Goal: Task Accomplishment & Management: Use online tool/utility

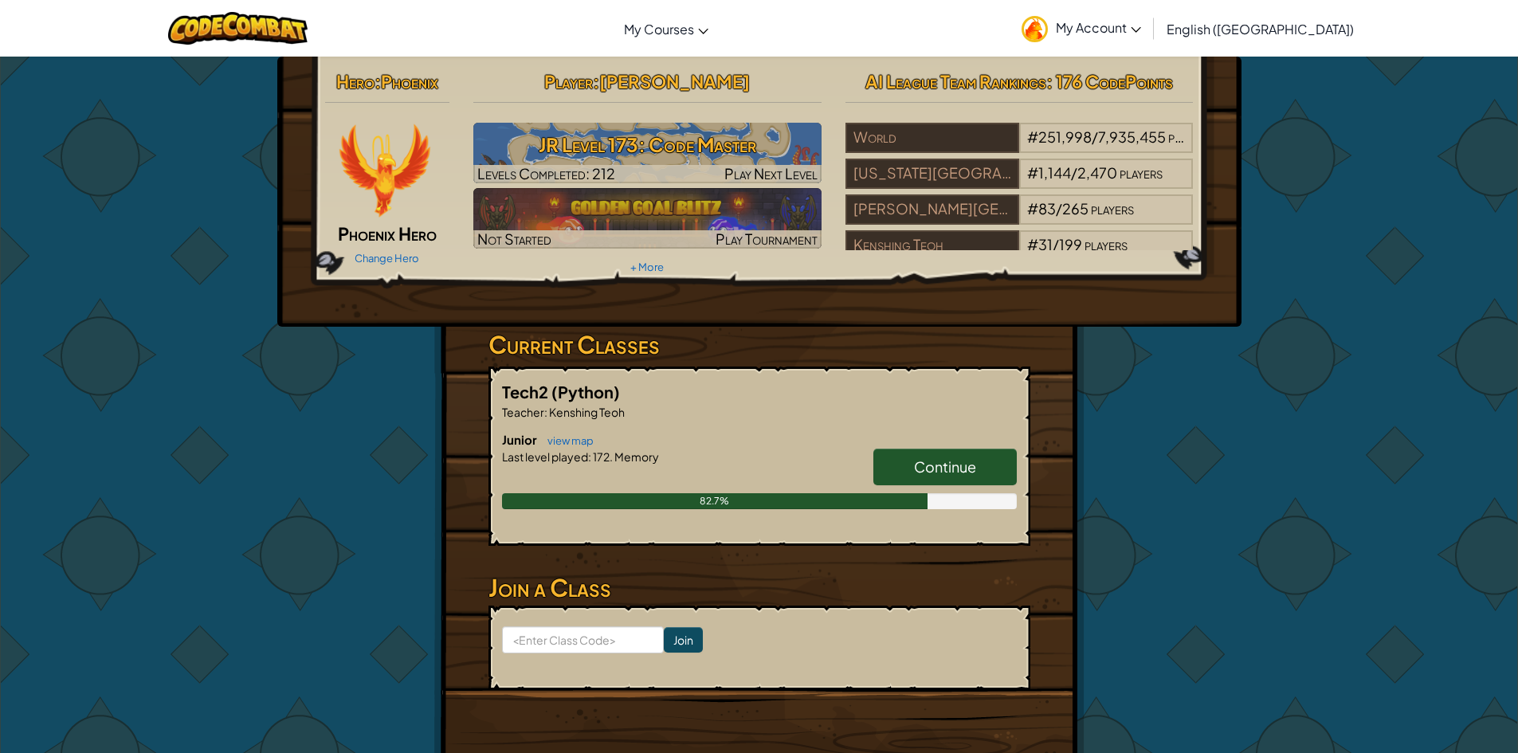
click at [955, 457] on span "Continue" at bounding box center [945, 466] width 62 height 18
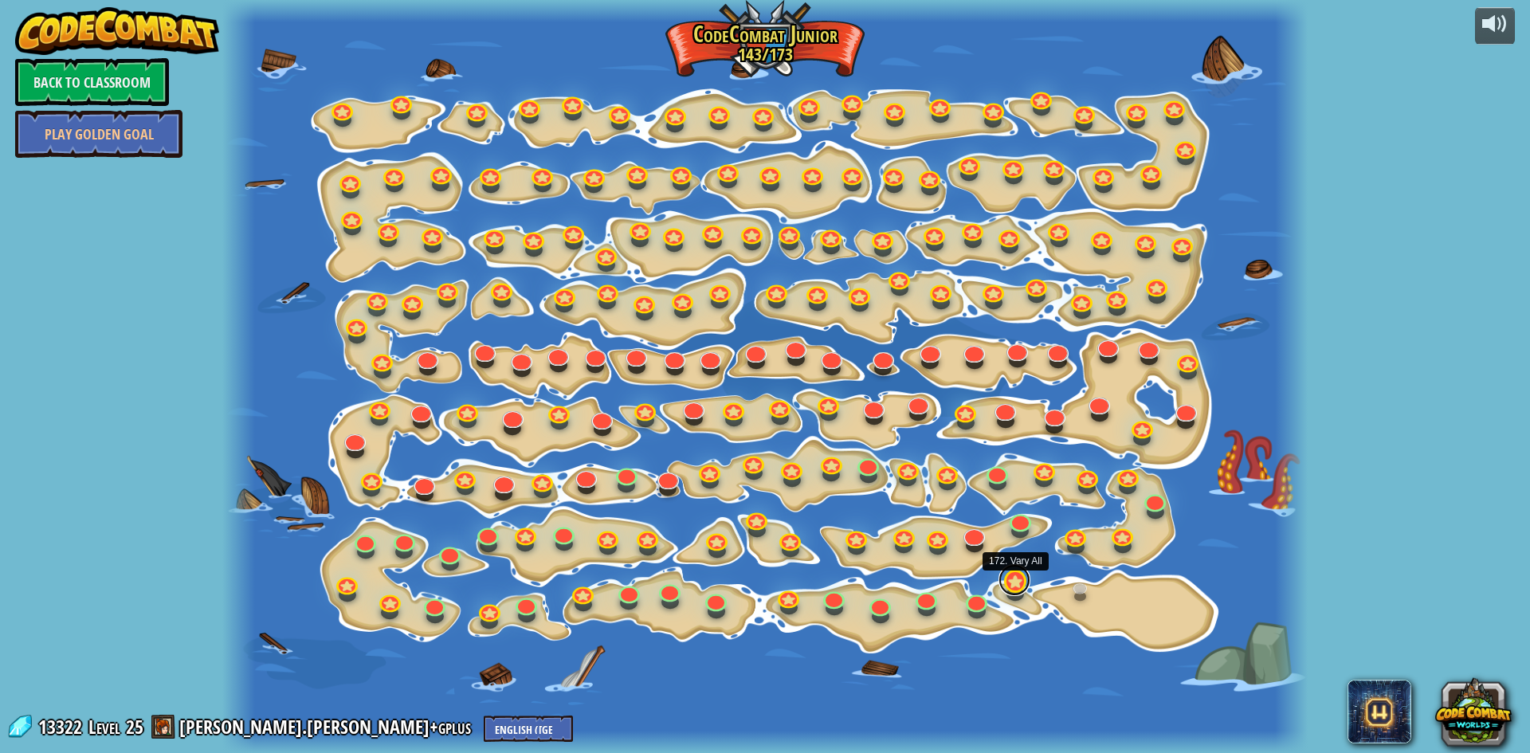
click at [1023, 590] on link at bounding box center [1015, 580] width 32 height 32
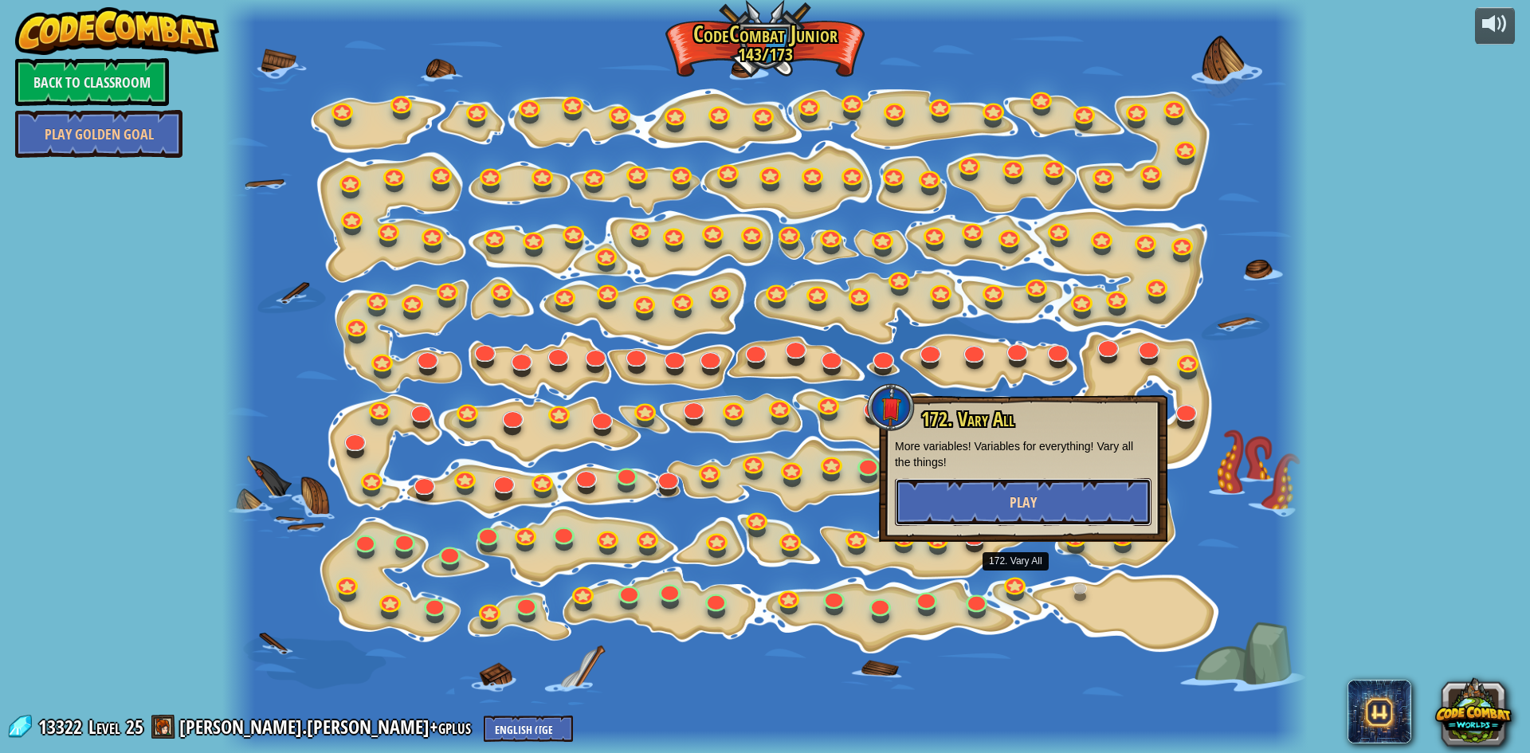
click at [984, 518] on button "Play" at bounding box center [1023, 502] width 257 height 48
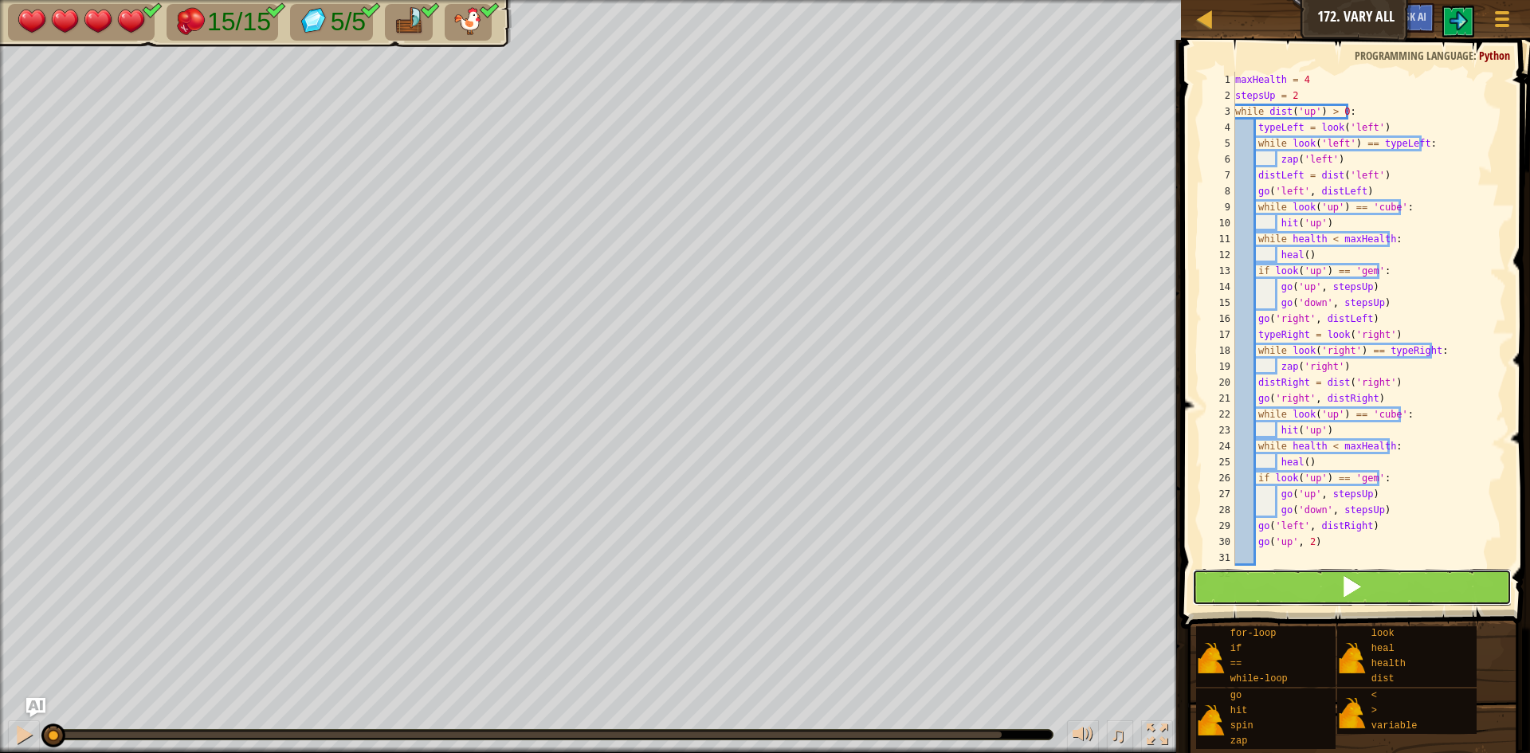
click at [1341, 586] on span at bounding box center [1352, 586] width 22 height 22
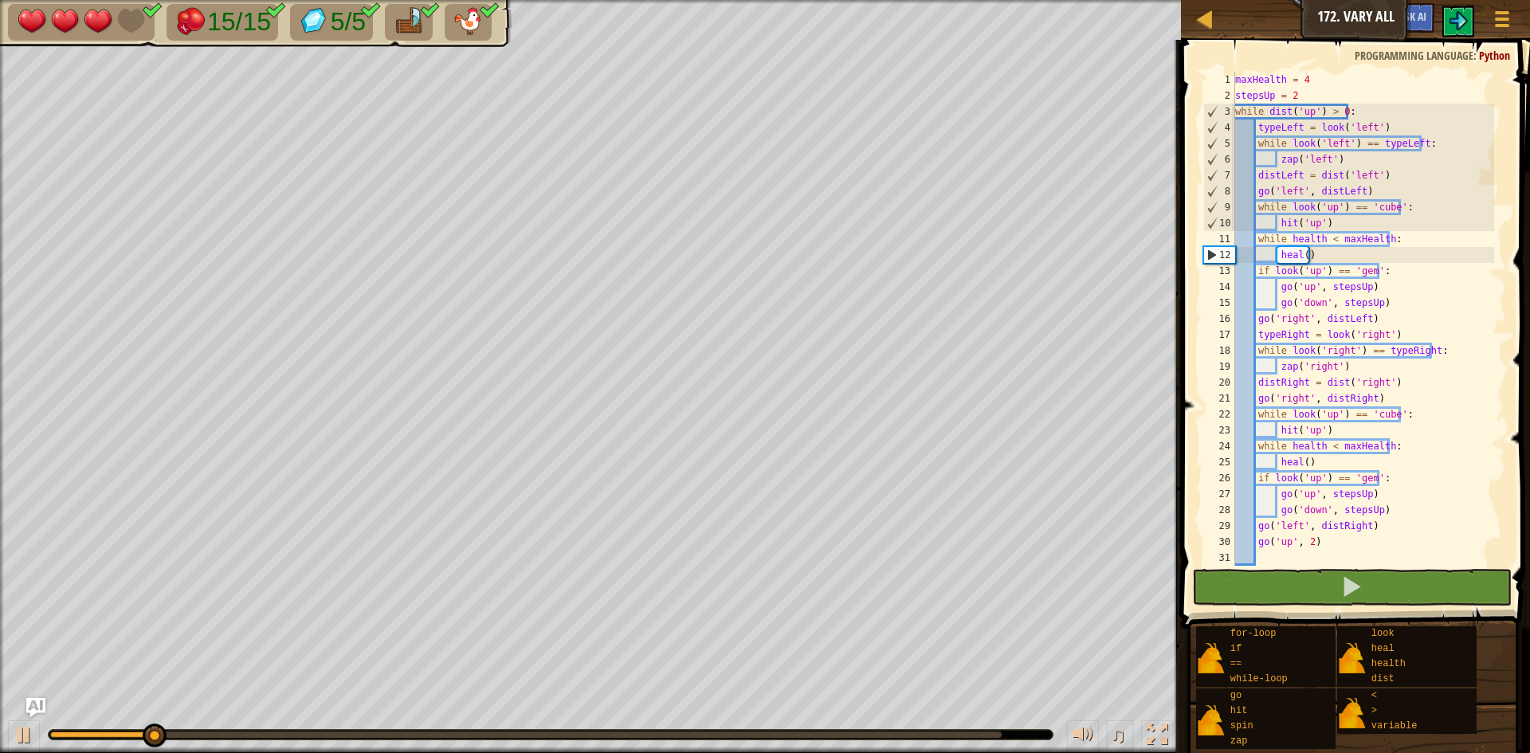
click at [593, 728] on div "♫" at bounding box center [590, 731] width 1181 height 48
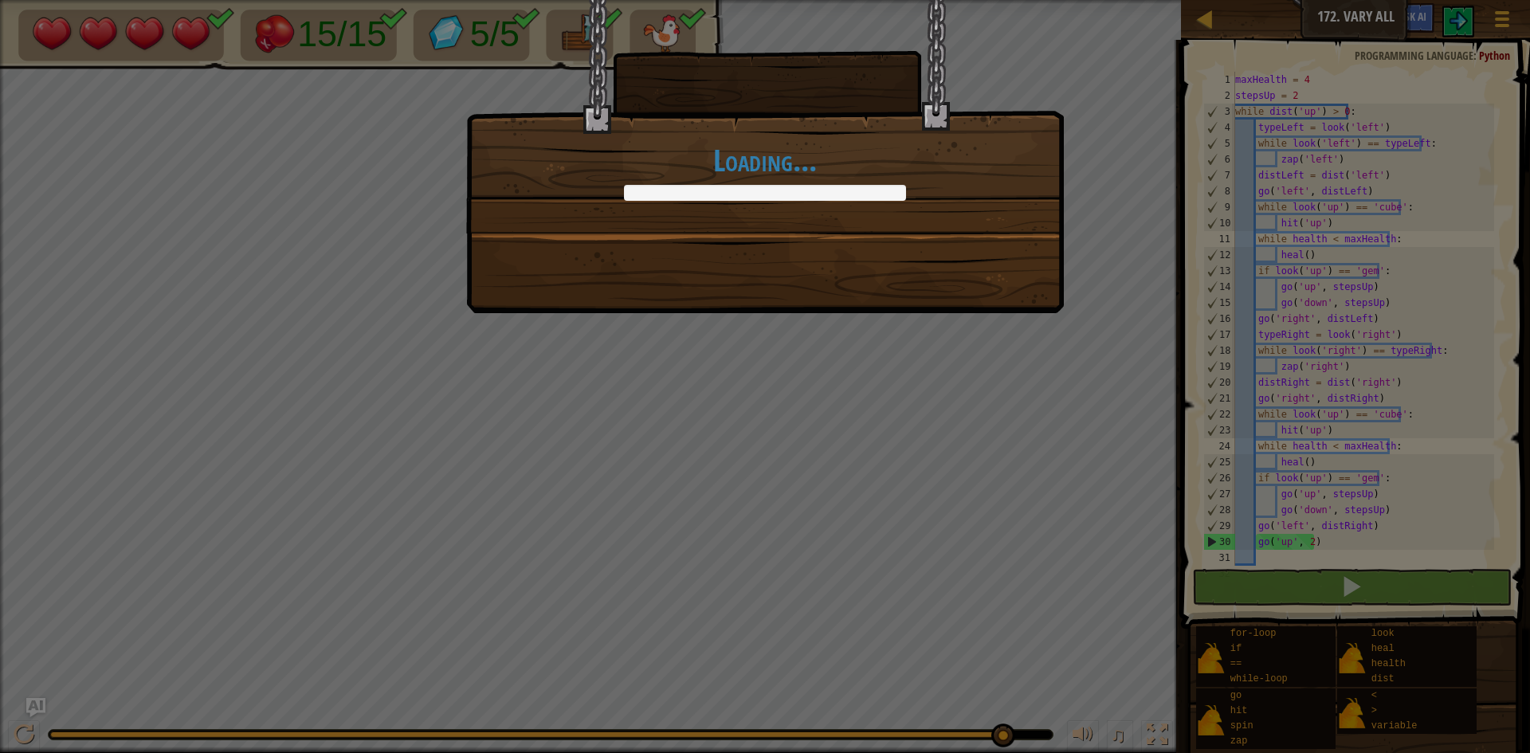
drag, startPoint x: 173, startPoint y: 728, endPoint x: 1065, endPoint y: 769, distance: 892.8
click at [1065, 2] on html "Map Junior 172. Vary All Game Menu Ask AI 1 ההההההההההההההההההההההההההההההההההה…" at bounding box center [765, 1] width 1530 height 2
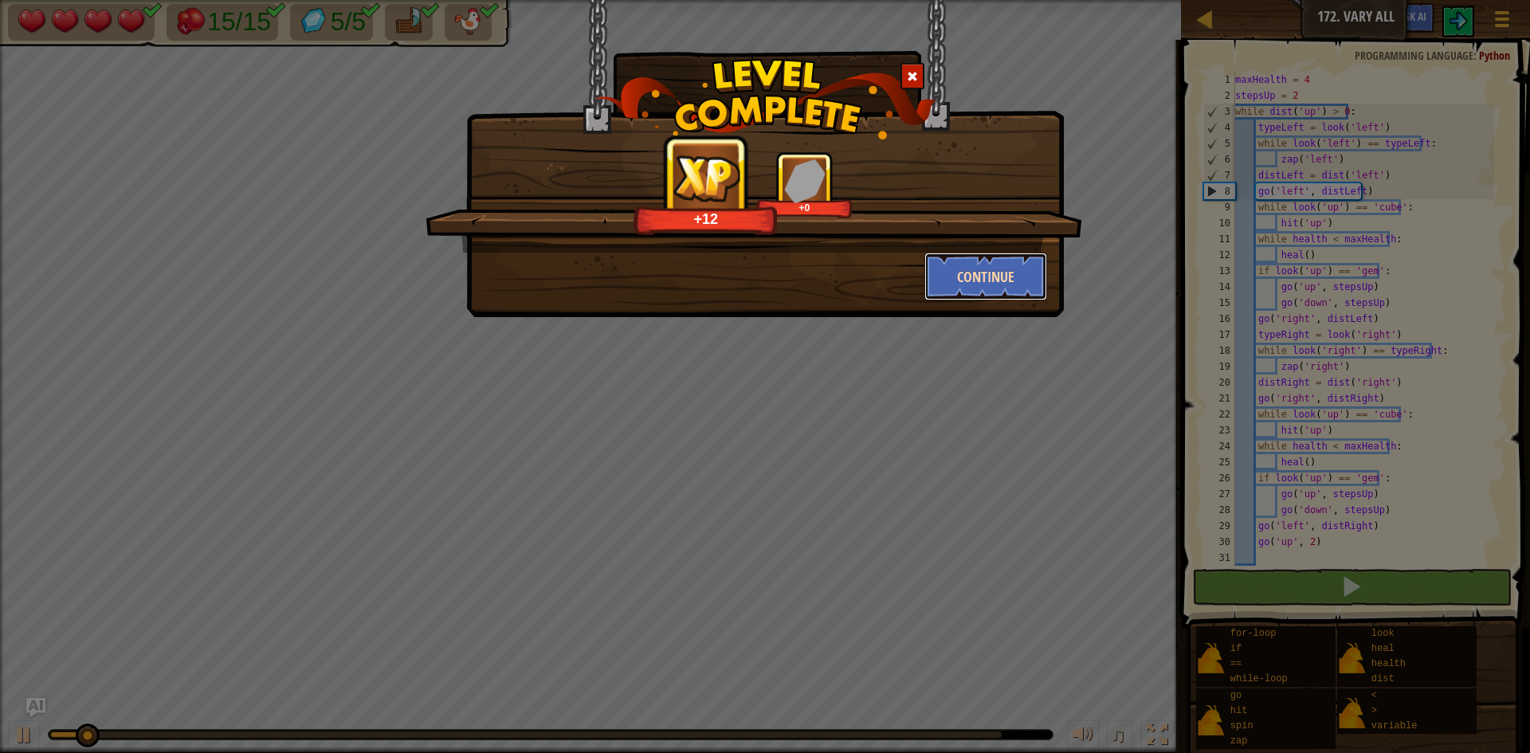
click at [991, 276] on button "Continue" at bounding box center [987, 277] width 124 height 48
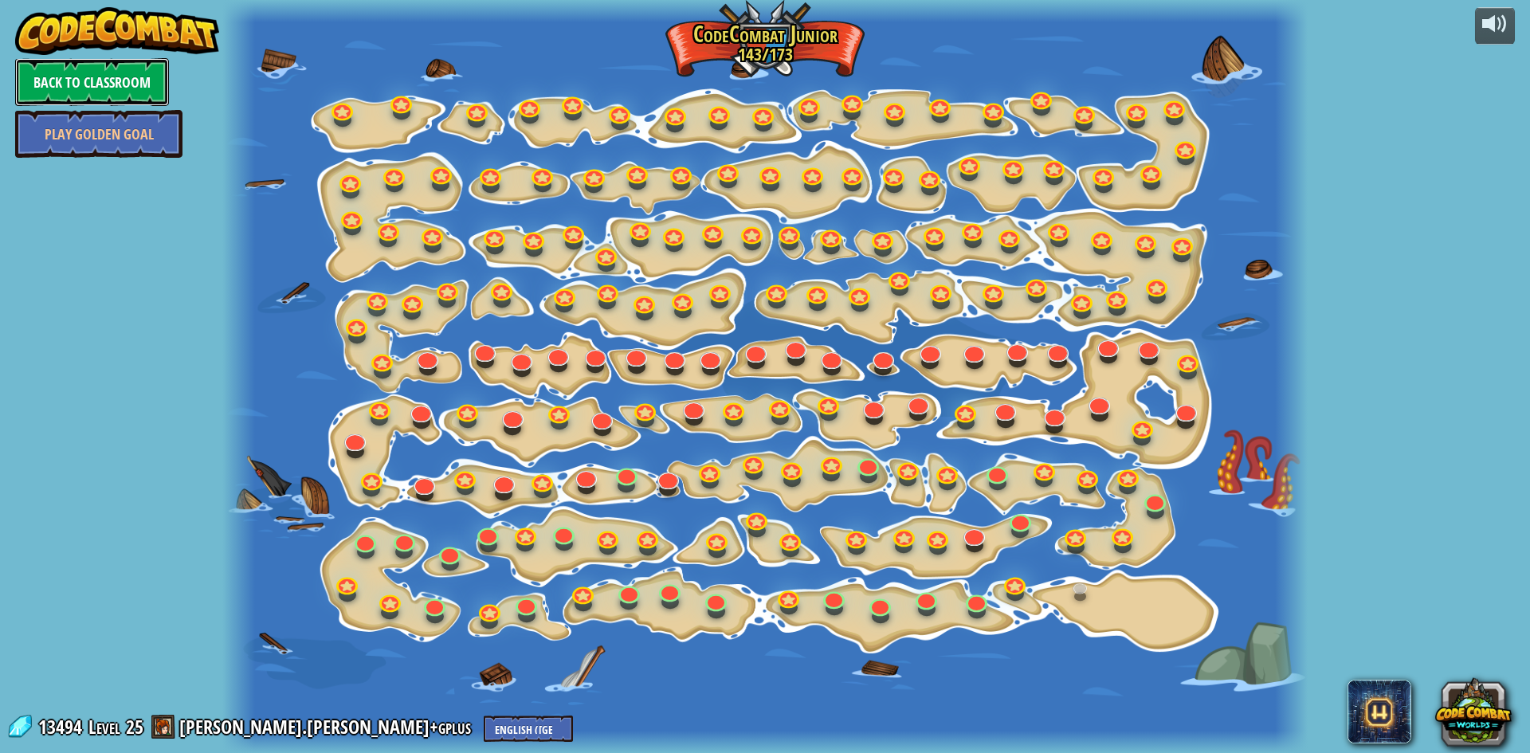
click at [99, 89] on link "Back to Classroom" at bounding box center [92, 82] width 154 height 48
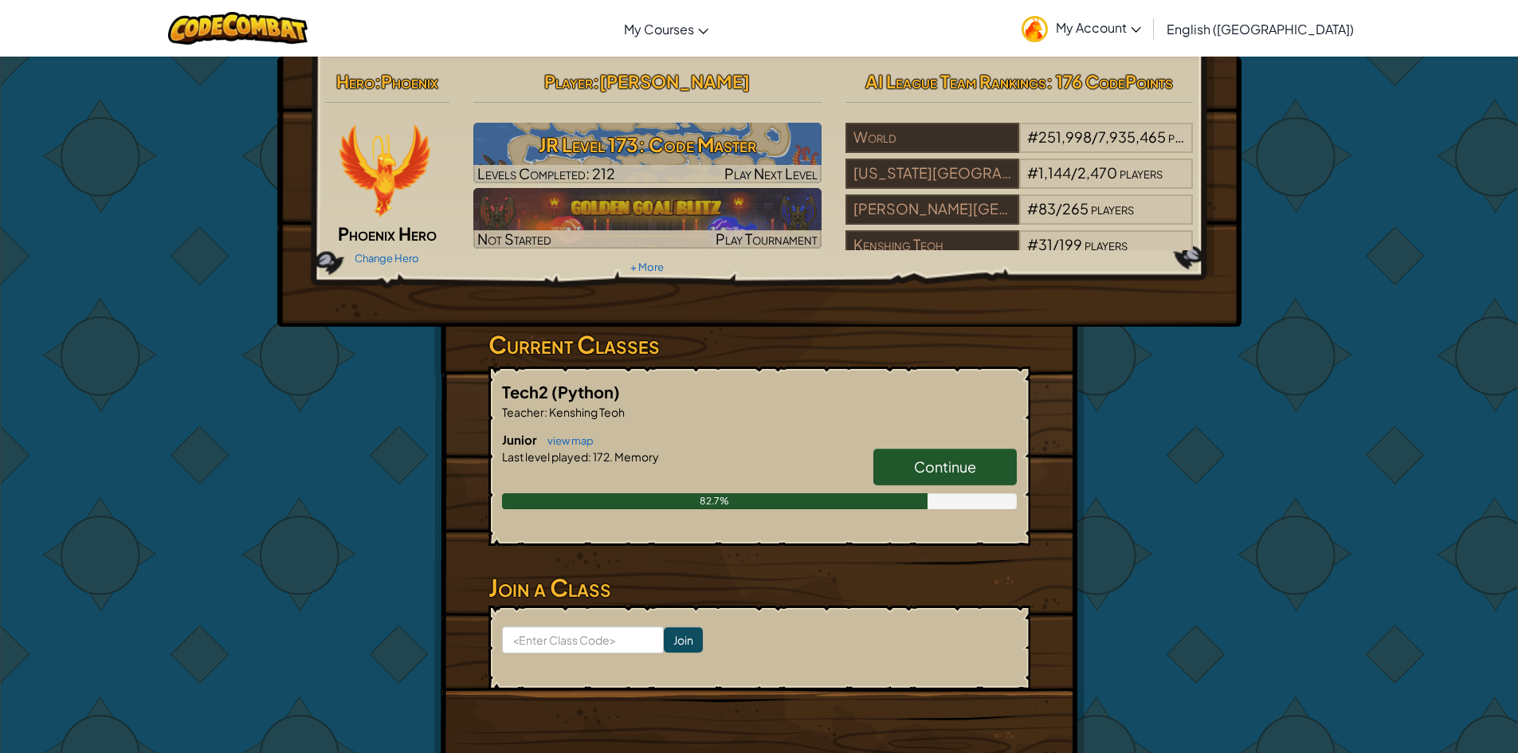
scroll to position [159, 0]
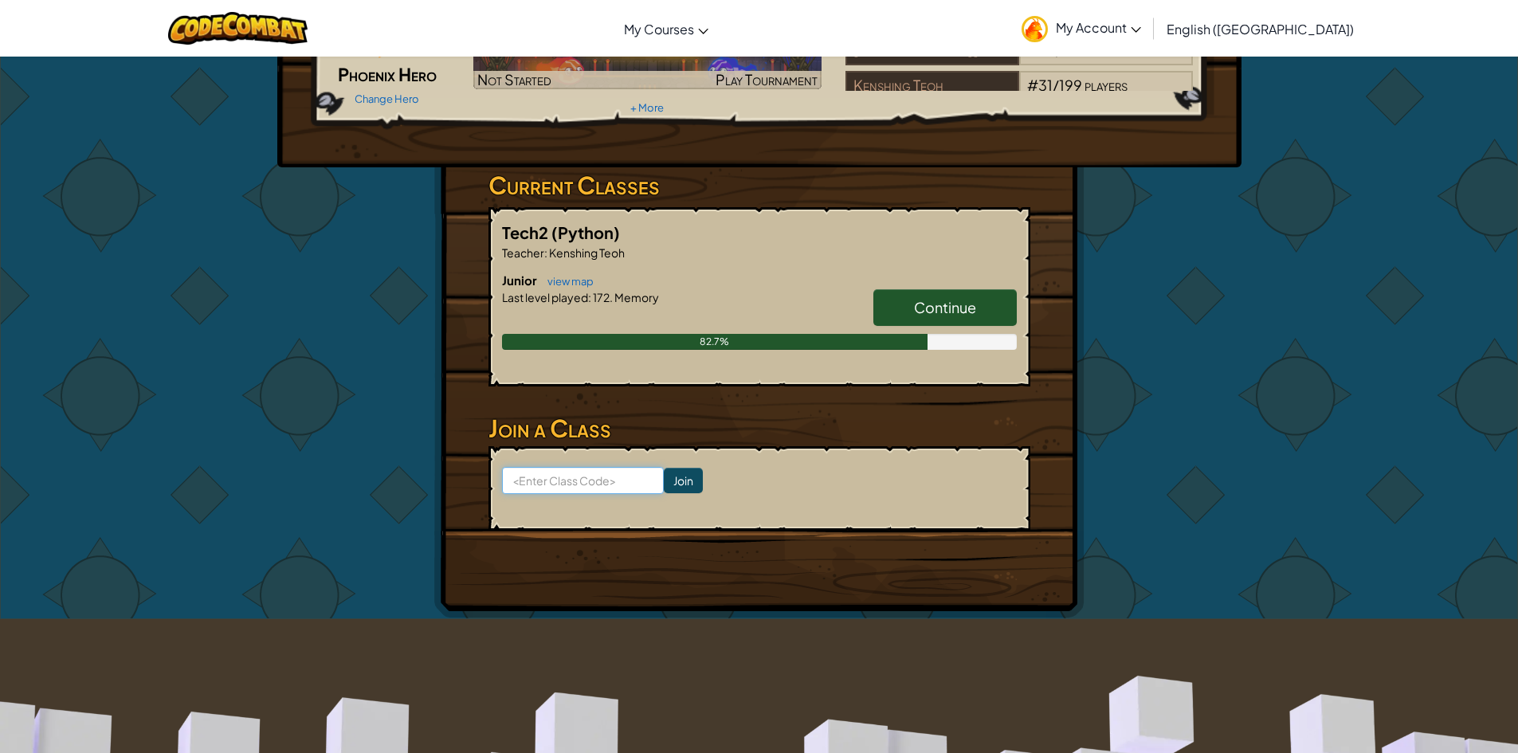
click at [607, 481] on input at bounding box center [583, 480] width 162 height 27
paste input "ShoeTownPan"
type input "ShoeTownPan"
click at [664, 481] on input "Join" at bounding box center [683, 481] width 39 height 26
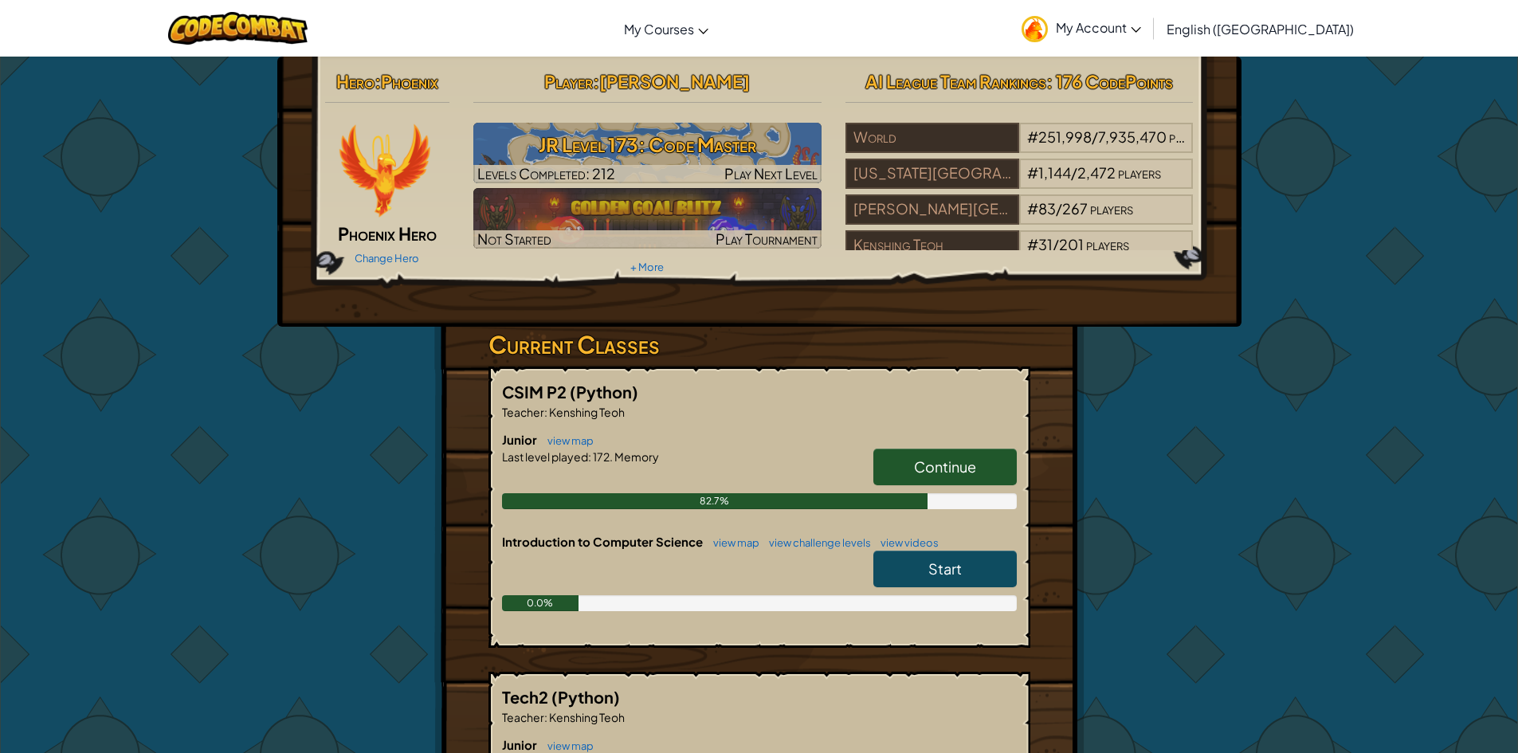
scroll to position [159, 0]
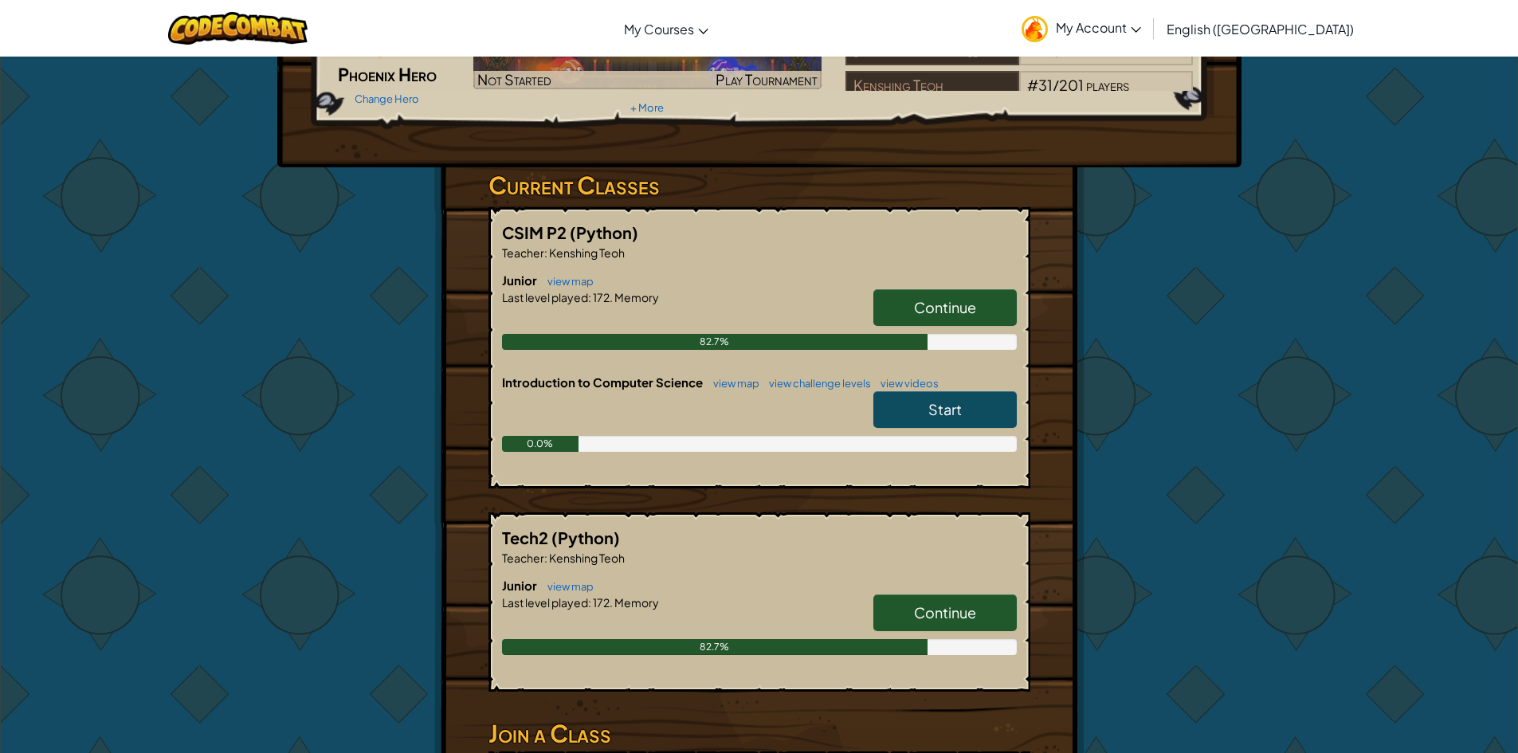
click at [921, 409] on link "Start" at bounding box center [945, 409] width 143 height 37
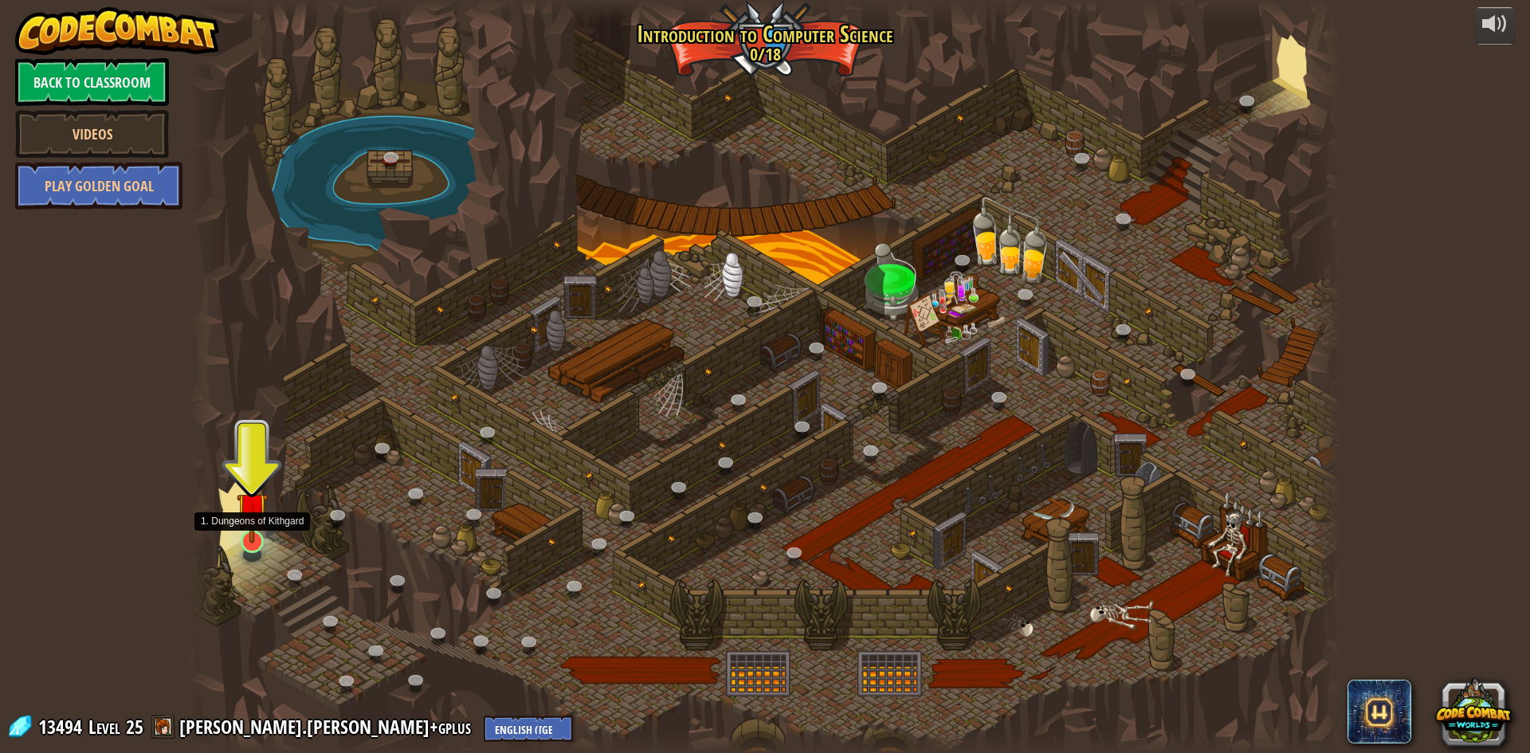
click at [247, 537] on img at bounding box center [252, 508] width 31 height 71
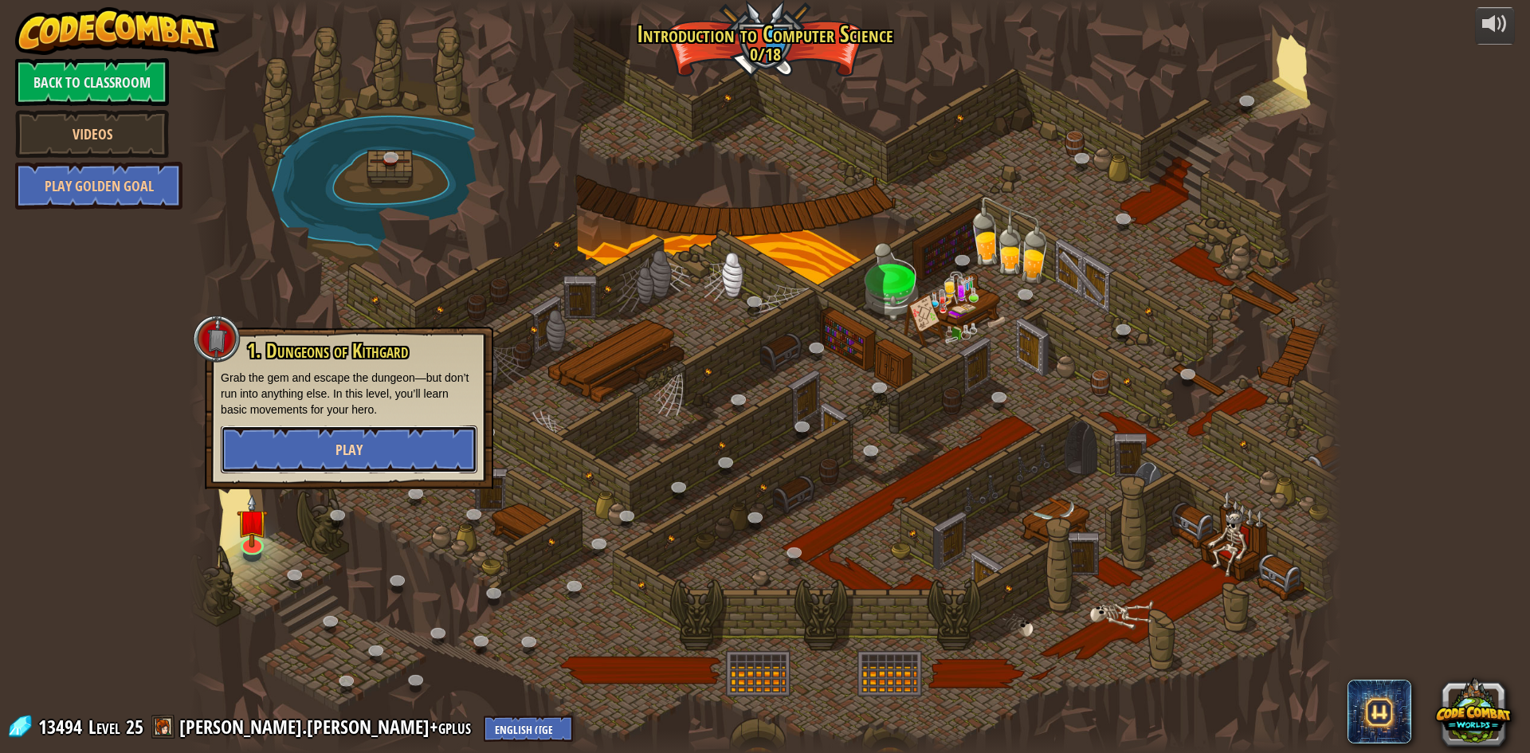
click at [273, 446] on button "Play" at bounding box center [349, 450] width 257 height 48
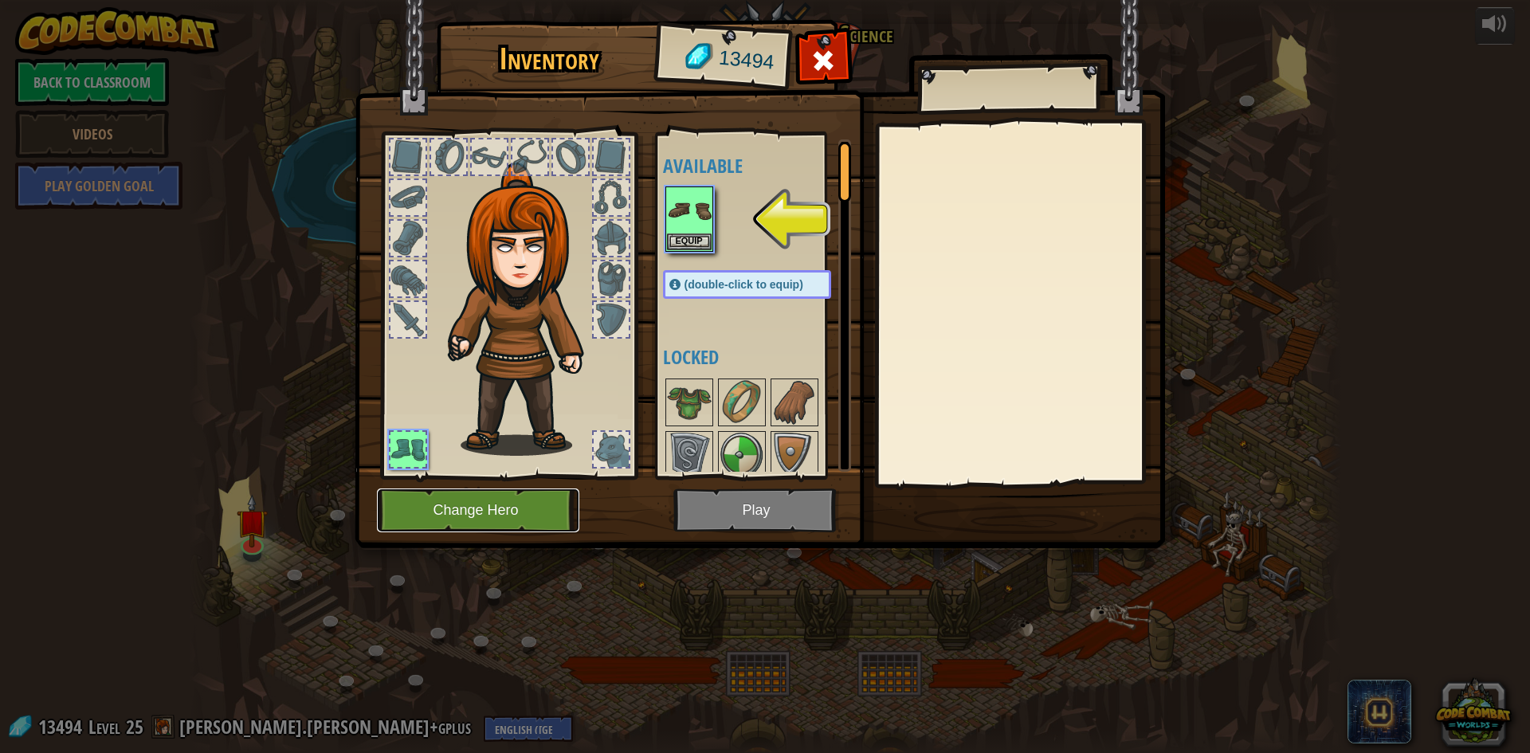
click at [503, 530] on button "Change Hero" at bounding box center [478, 511] width 202 height 44
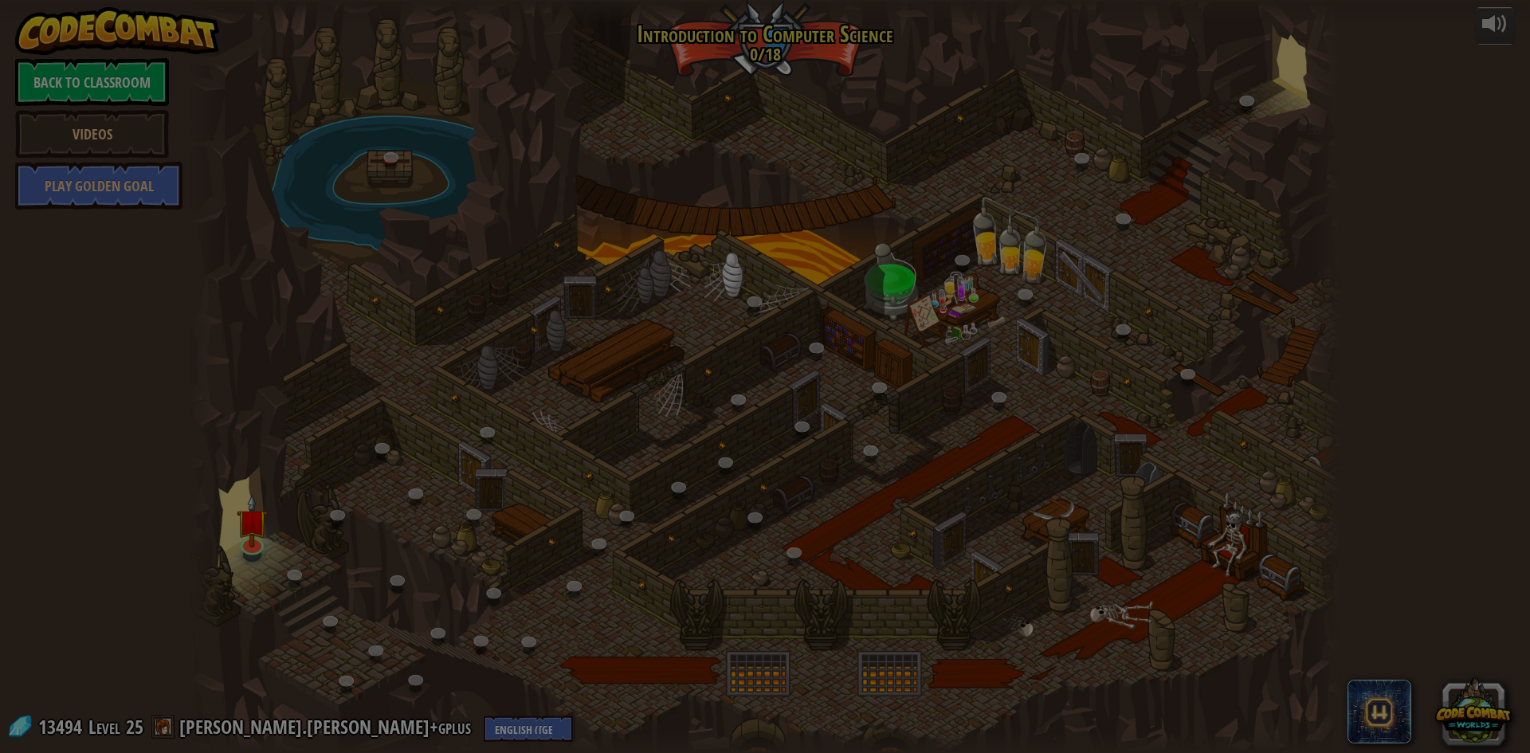
click at [503, 530] on div at bounding box center [765, 376] width 1530 height 753
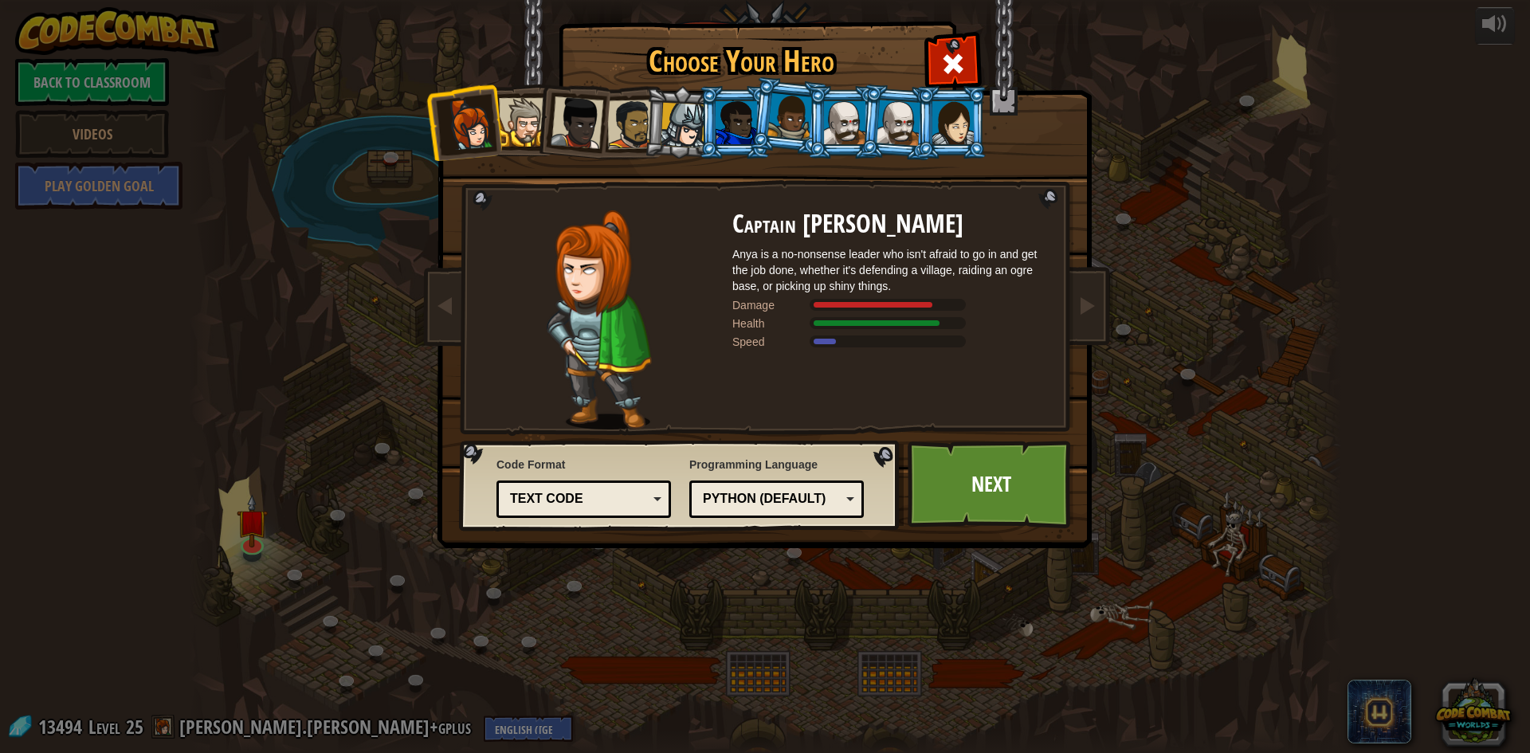
click at [842, 122] on div at bounding box center [844, 122] width 41 height 43
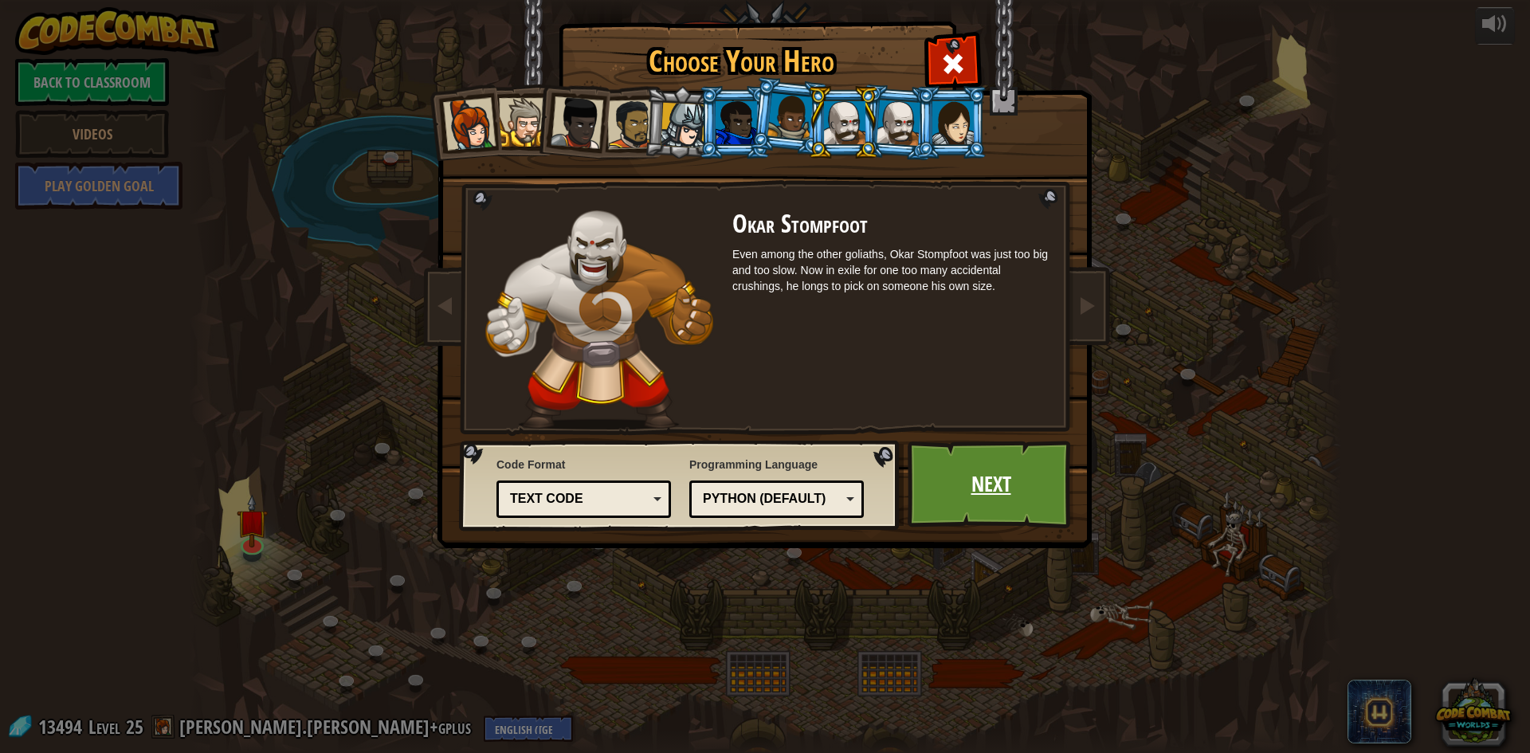
click at [1001, 485] on link "Next" at bounding box center [991, 485] width 167 height 88
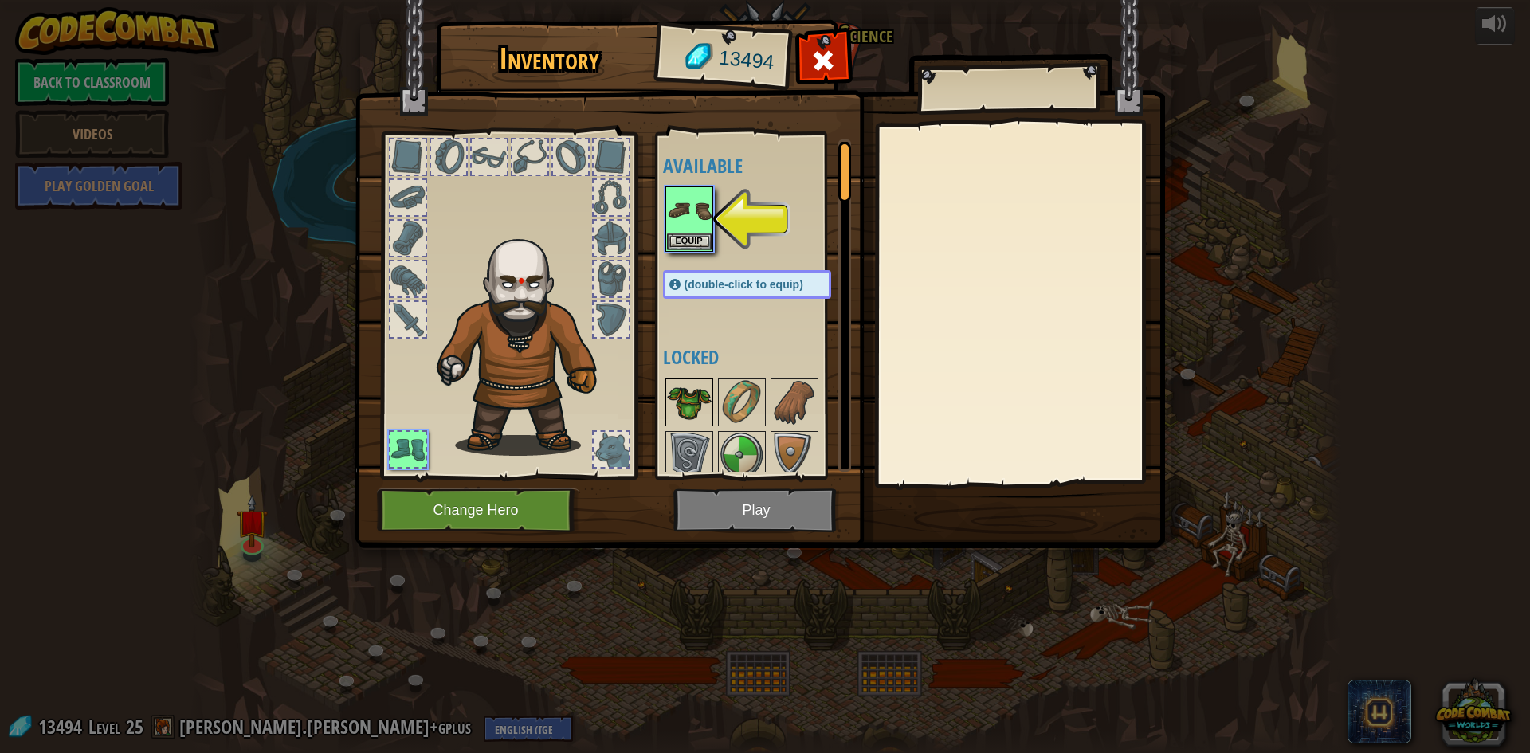
click at [709, 423] on img at bounding box center [689, 402] width 45 height 45
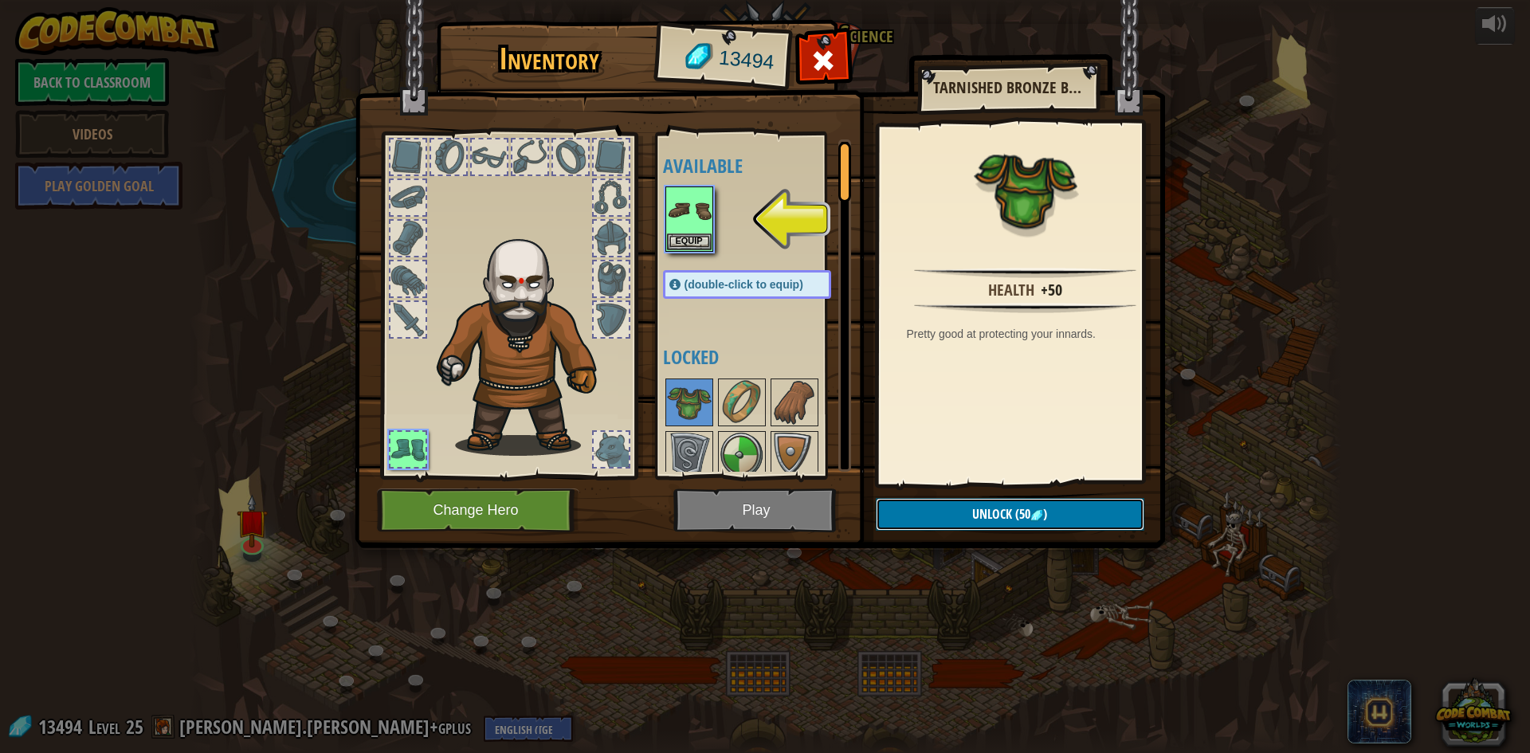
click at [1039, 511] on img at bounding box center [1037, 515] width 13 height 13
click at [689, 254] on div at bounding box center [763, 219] width 200 height 70
click at [689, 255] on div "Available Equip (double-click to equip) Locked" at bounding box center [763, 305] width 200 height 332
click at [698, 233] on button "Equip" at bounding box center [689, 241] width 45 height 17
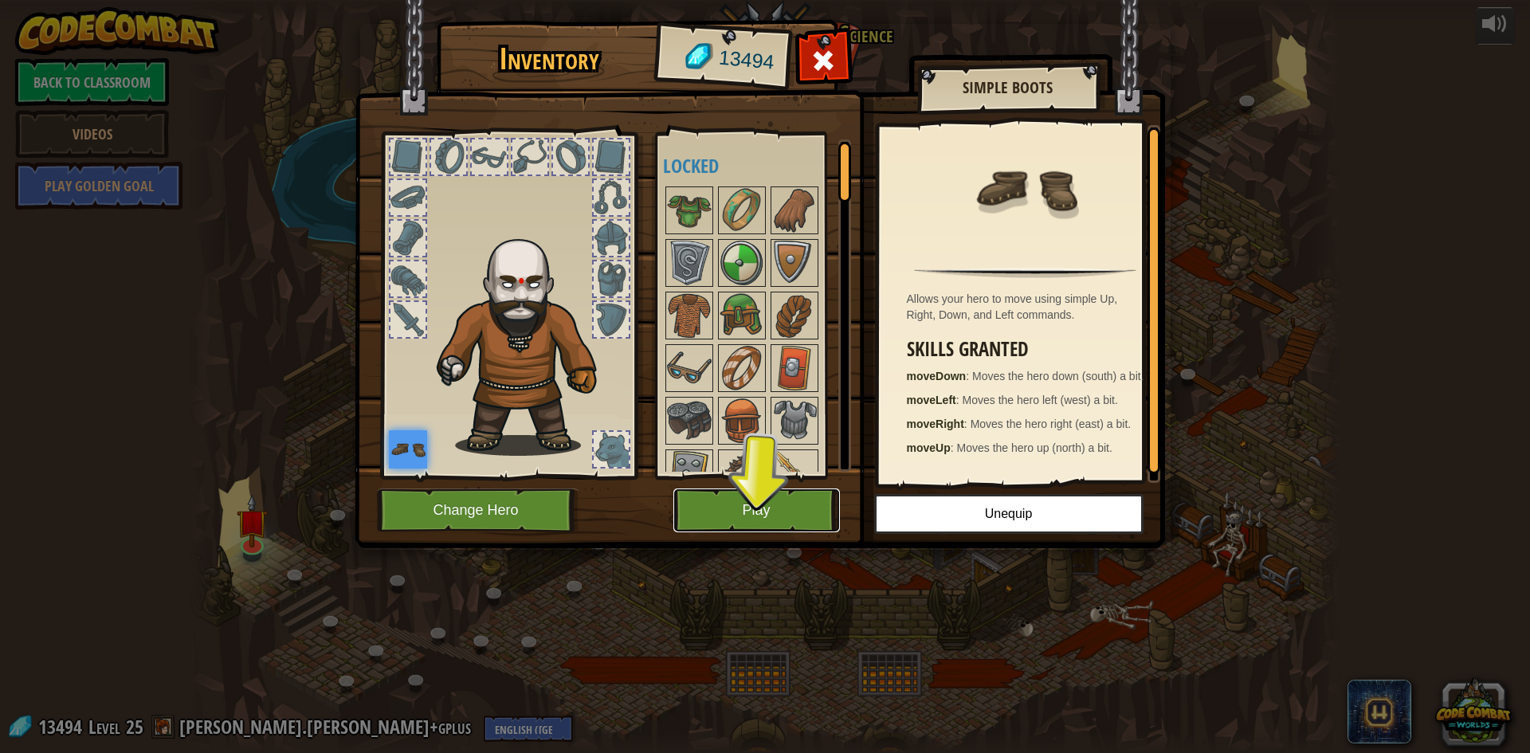
click at [789, 505] on button "Play" at bounding box center [756, 511] width 167 height 44
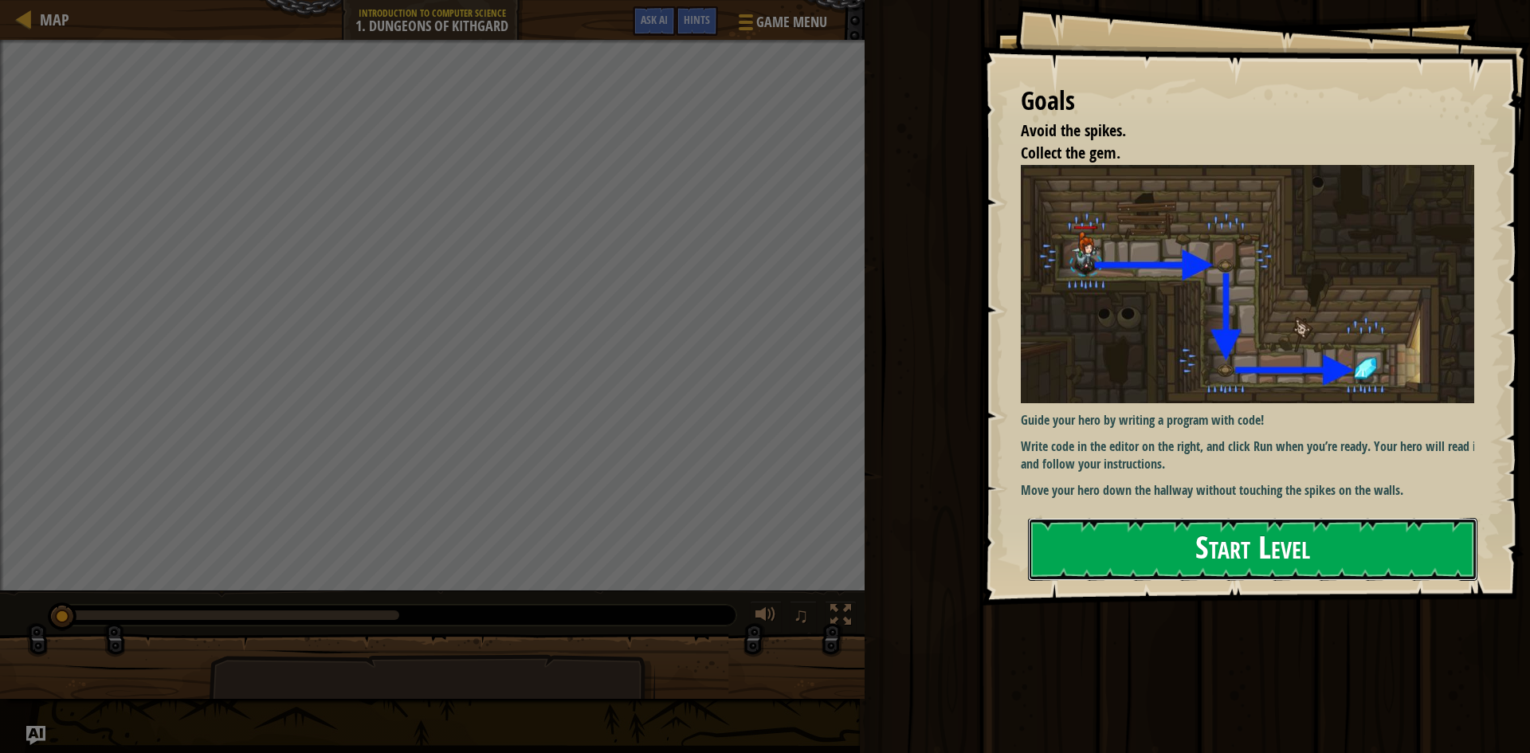
click at [1359, 544] on button "Start Level" at bounding box center [1253, 549] width 450 height 63
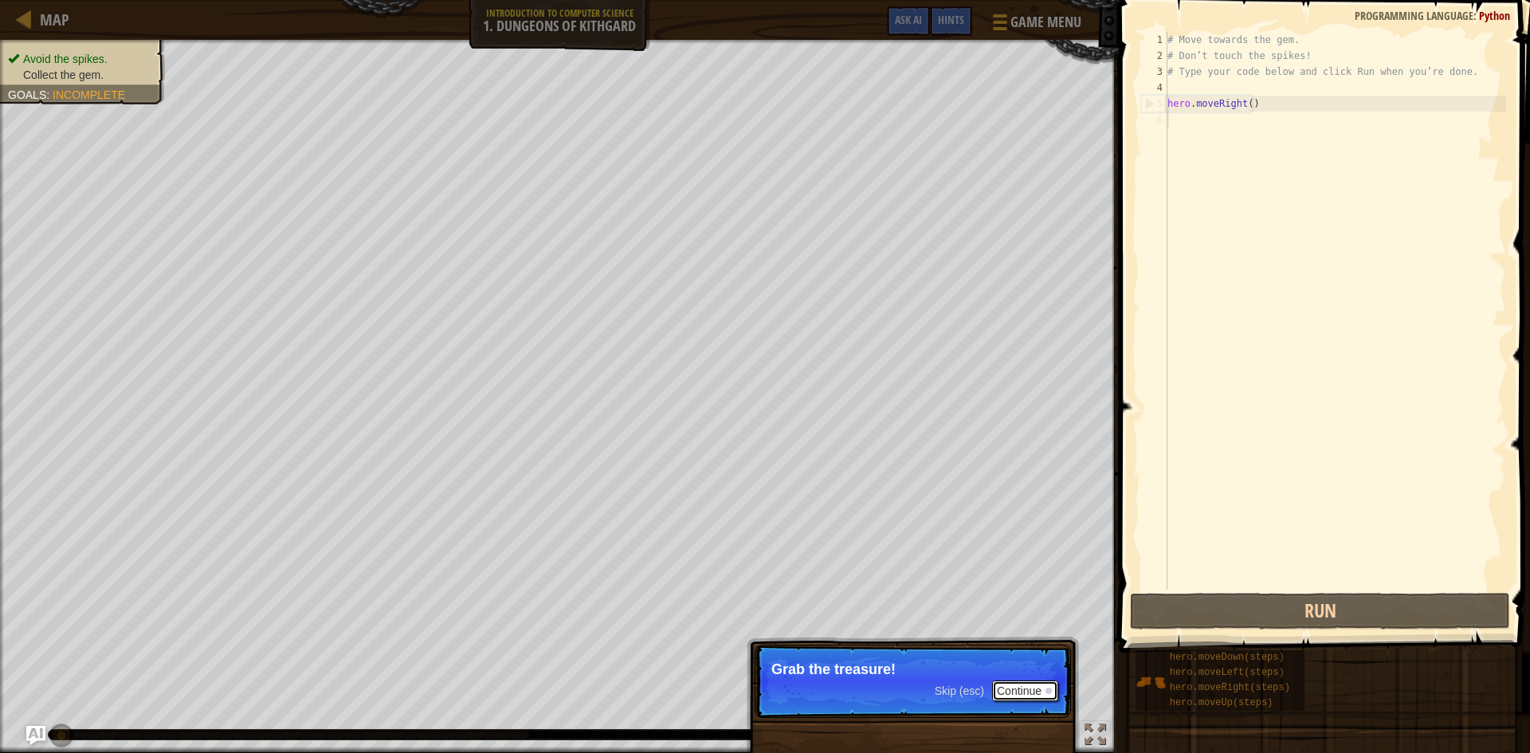
click at [1045, 689] on button "Continue" at bounding box center [1025, 691] width 66 height 21
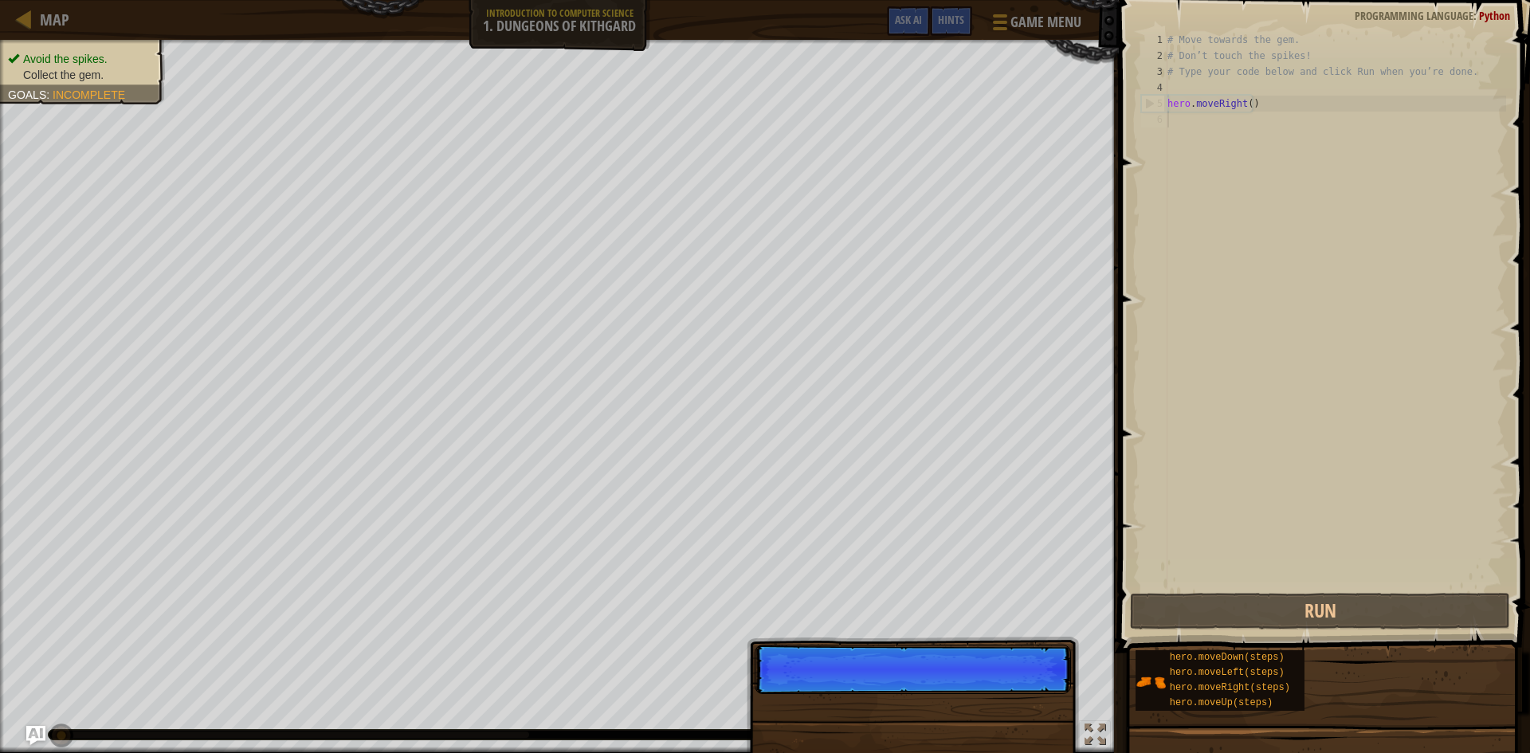
click at [1045, 689] on p "Skip (esc) Continue" at bounding box center [913, 669] width 316 height 49
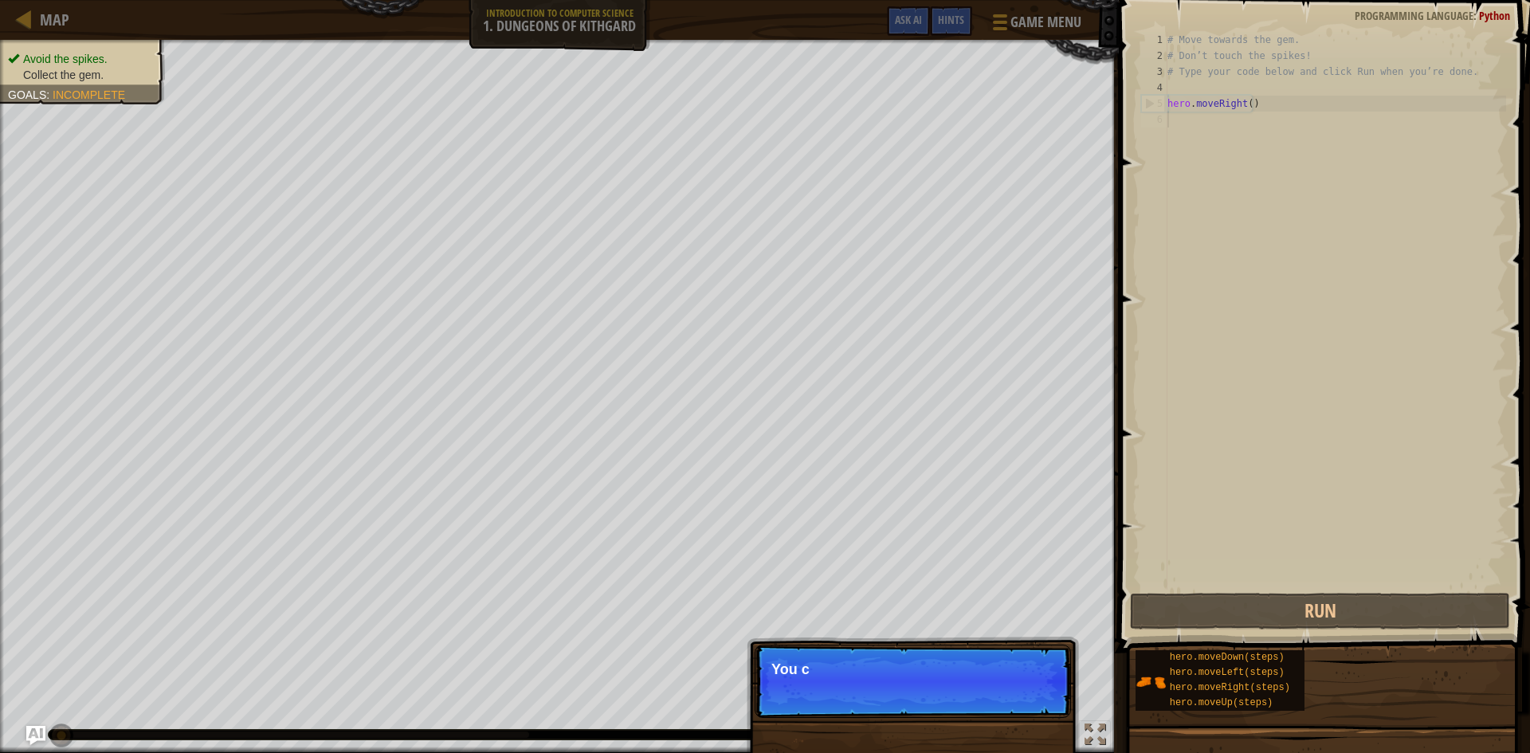
click at [1045, 689] on p "Skip (esc) Continue You c" at bounding box center [913, 681] width 316 height 73
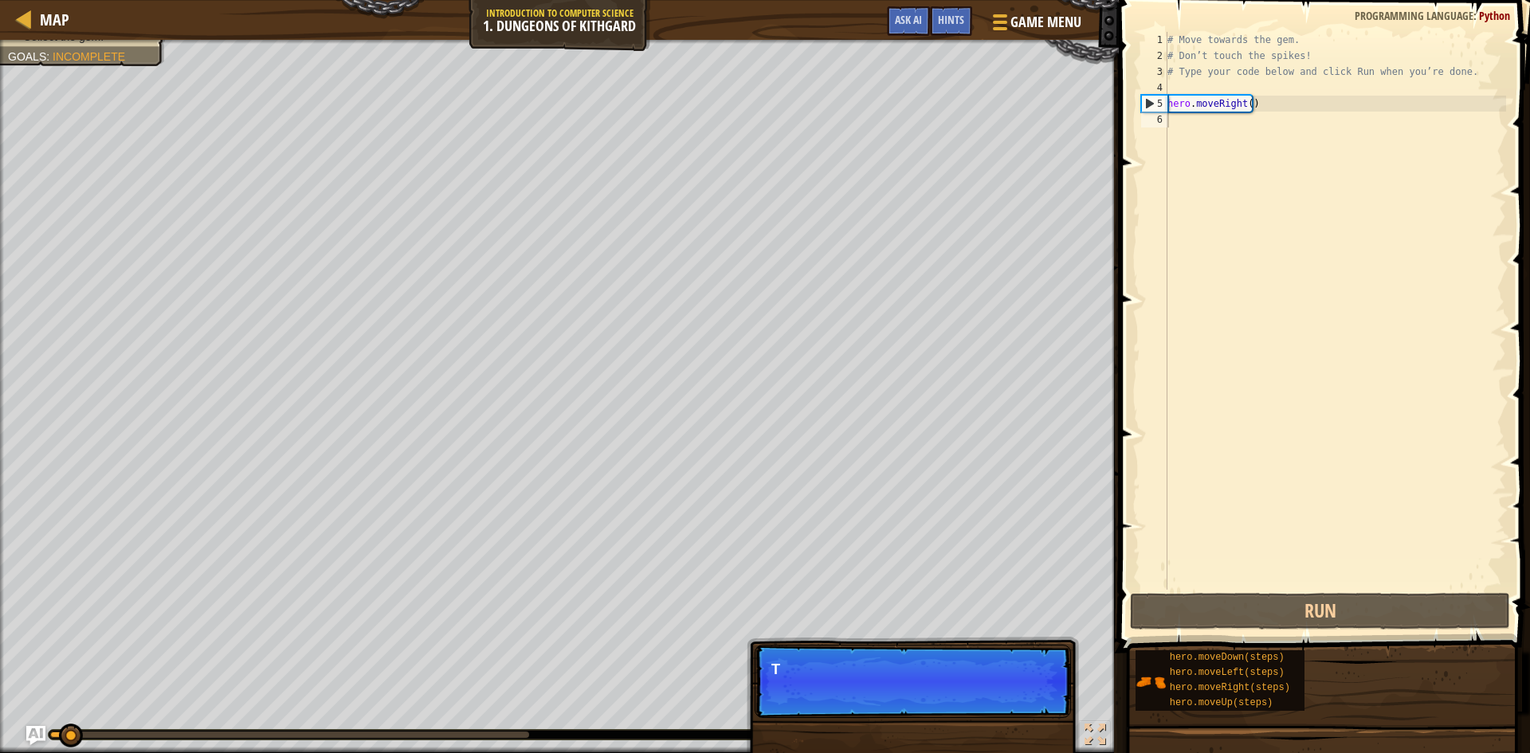
drag, startPoint x: 930, startPoint y: 650, endPoint x: 973, endPoint y: 659, distance: 43.9
click at [941, 653] on p "Skip (esc) Continue T" at bounding box center [913, 681] width 316 height 73
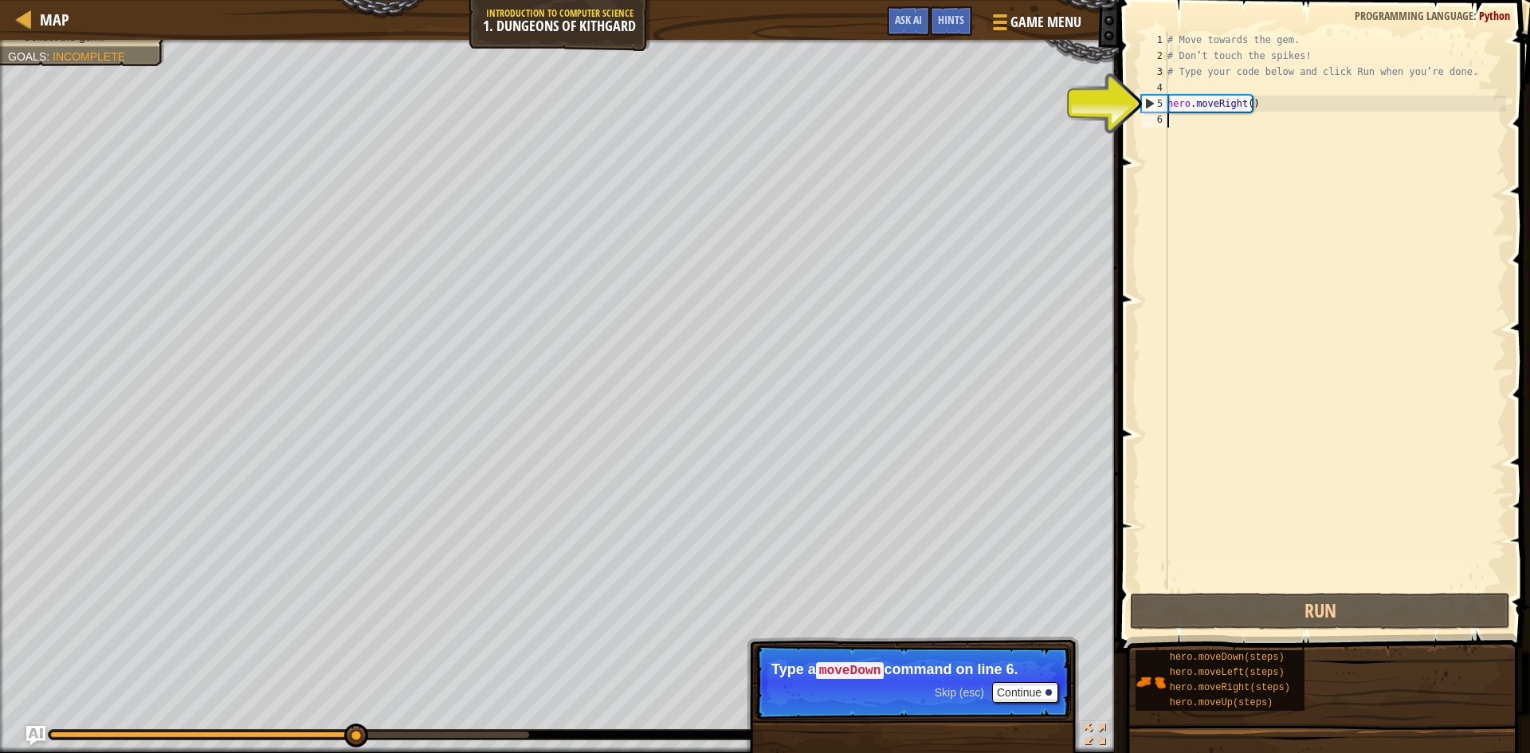
click at [1284, 80] on div "# Move towards the gem. # Don’t touch the spikes! # Type your code below and cl…" at bounding box center [1335, 327] width 342 height 590
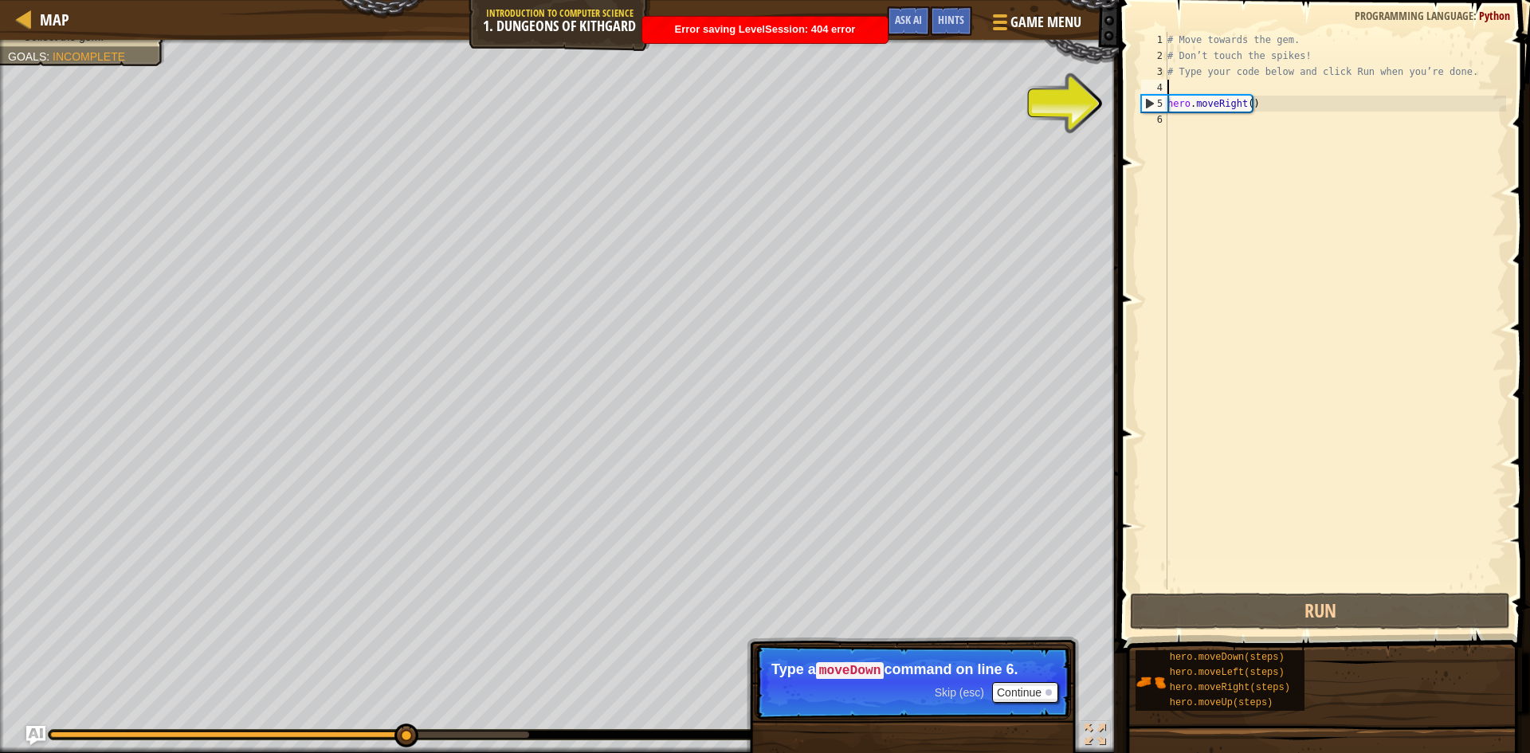
click at [1281, 96] on div "# Move towards the gem. # Don’t touch the spikes! # Type your code below and cl…" at bounding box center [1335, 327] width 342 height 590
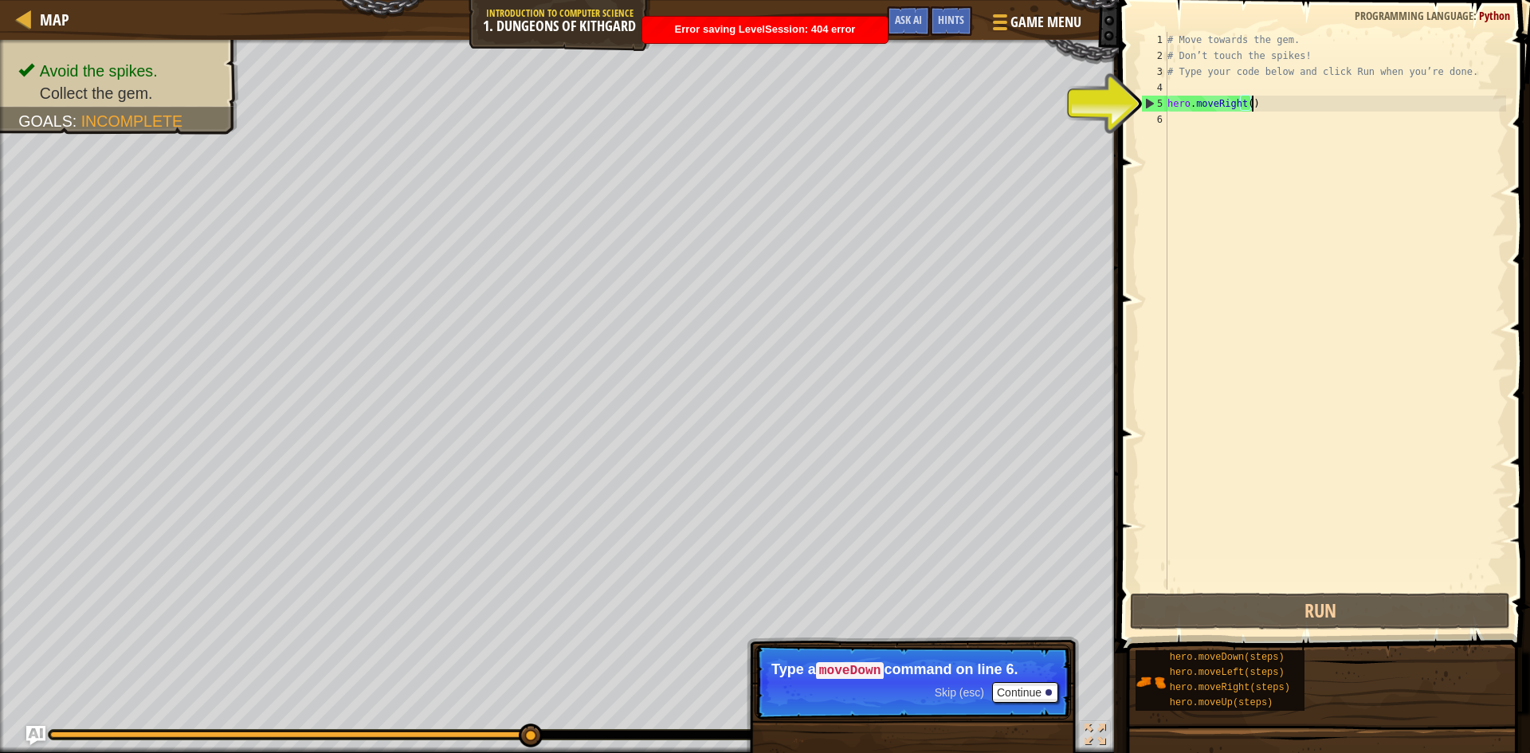
type textarea "hero.moveRight()\"
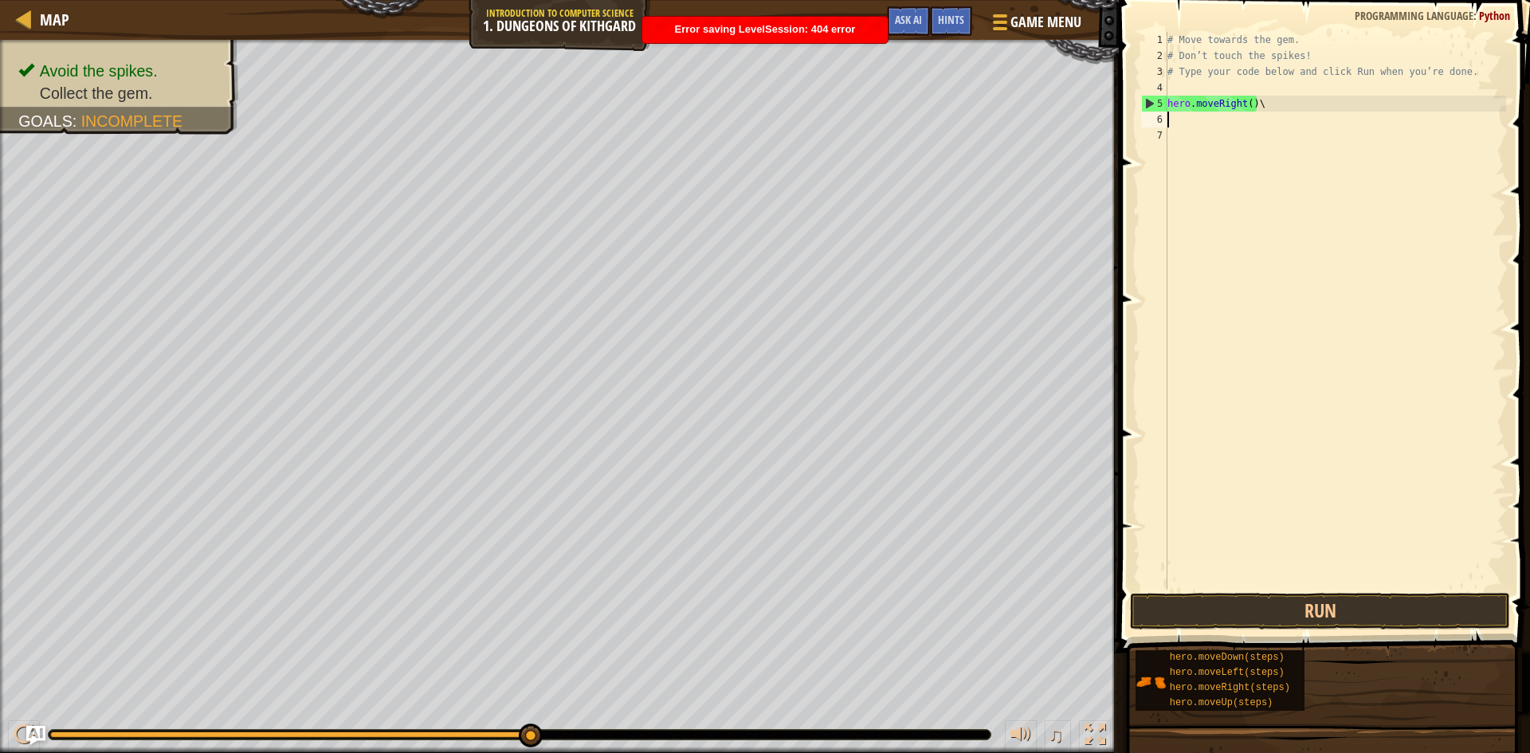
scroll to position [7, 0]
type textarea "hero.moveRight()"
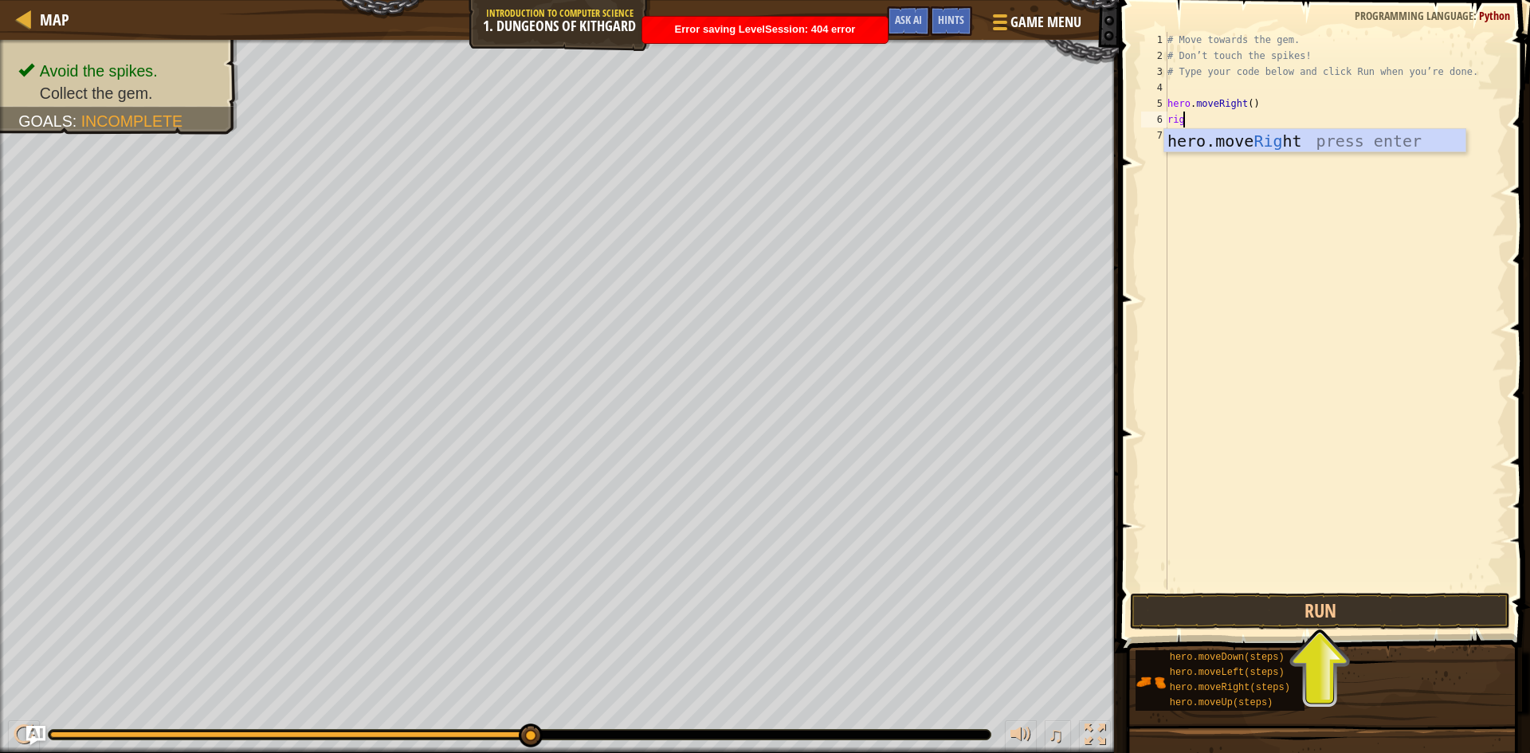
scroll to position [7, 1]
type textarea "righ"
click at [1222, 129] on div "hero.move Righ t press enter" at bounding box center [1314, 165] width 301 height 72
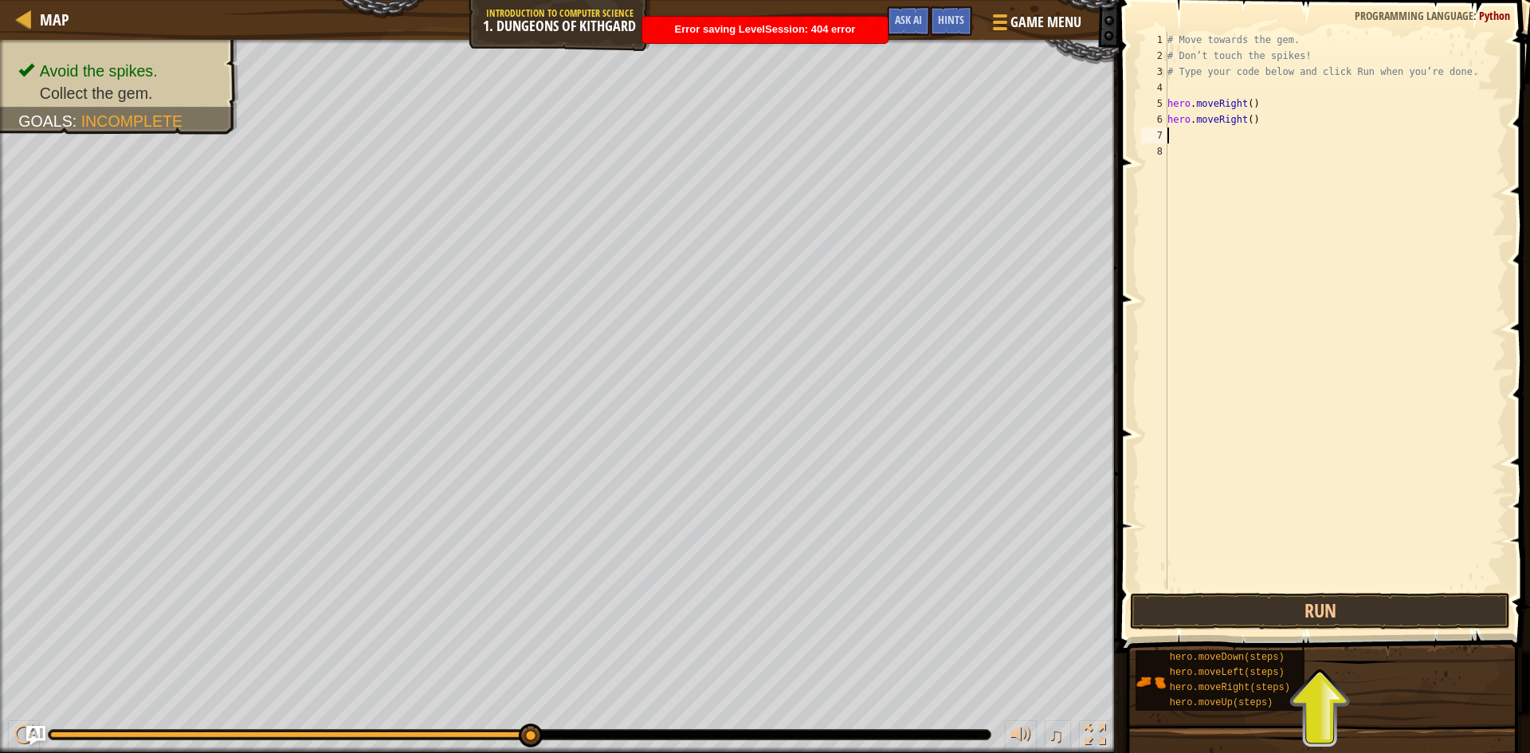
scroll to position [7, 0]
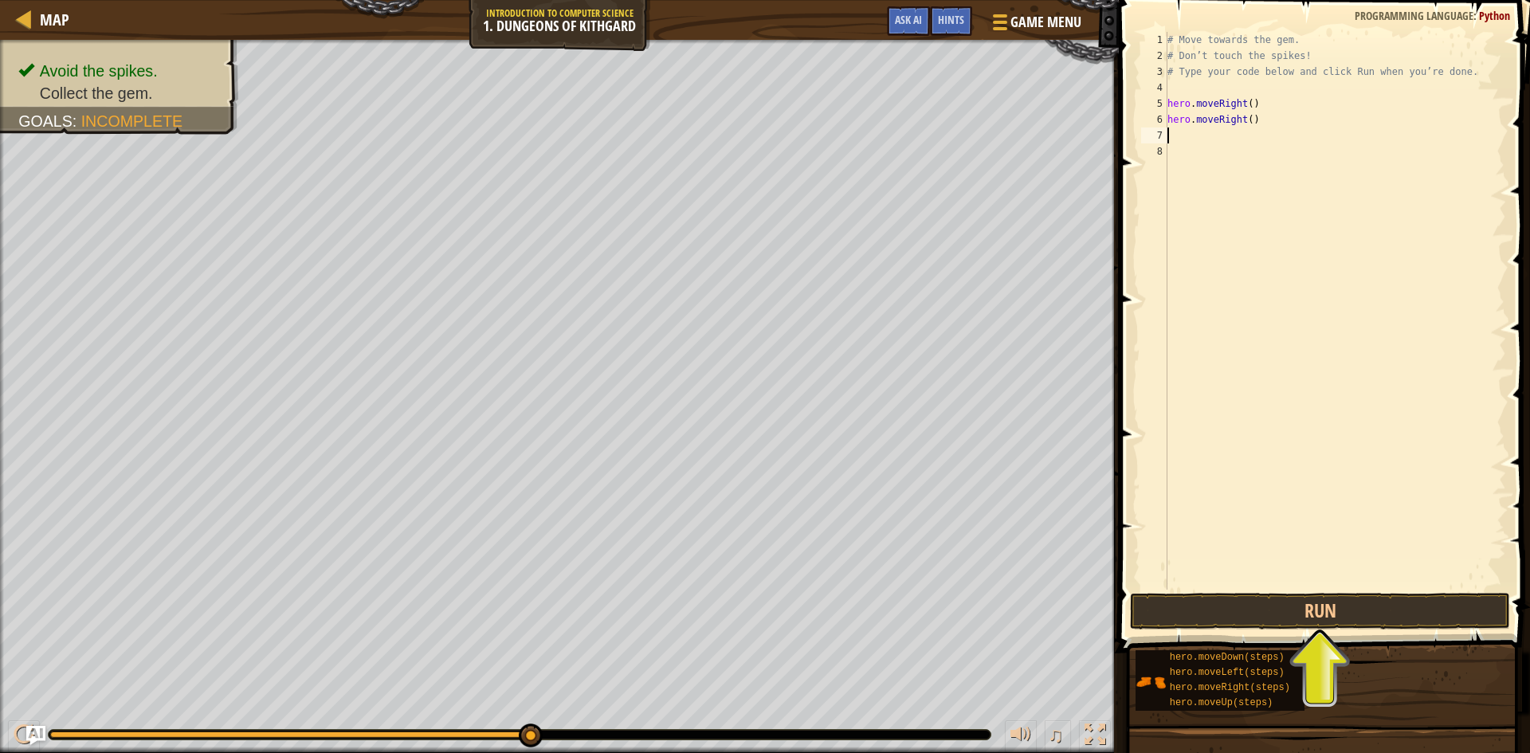
click at [1235, 124] on div "# Move towards the gem. # Don’t touch the spikes! # Type your code below and cl…" at bounding box center [1335, 327] width 342 height 590
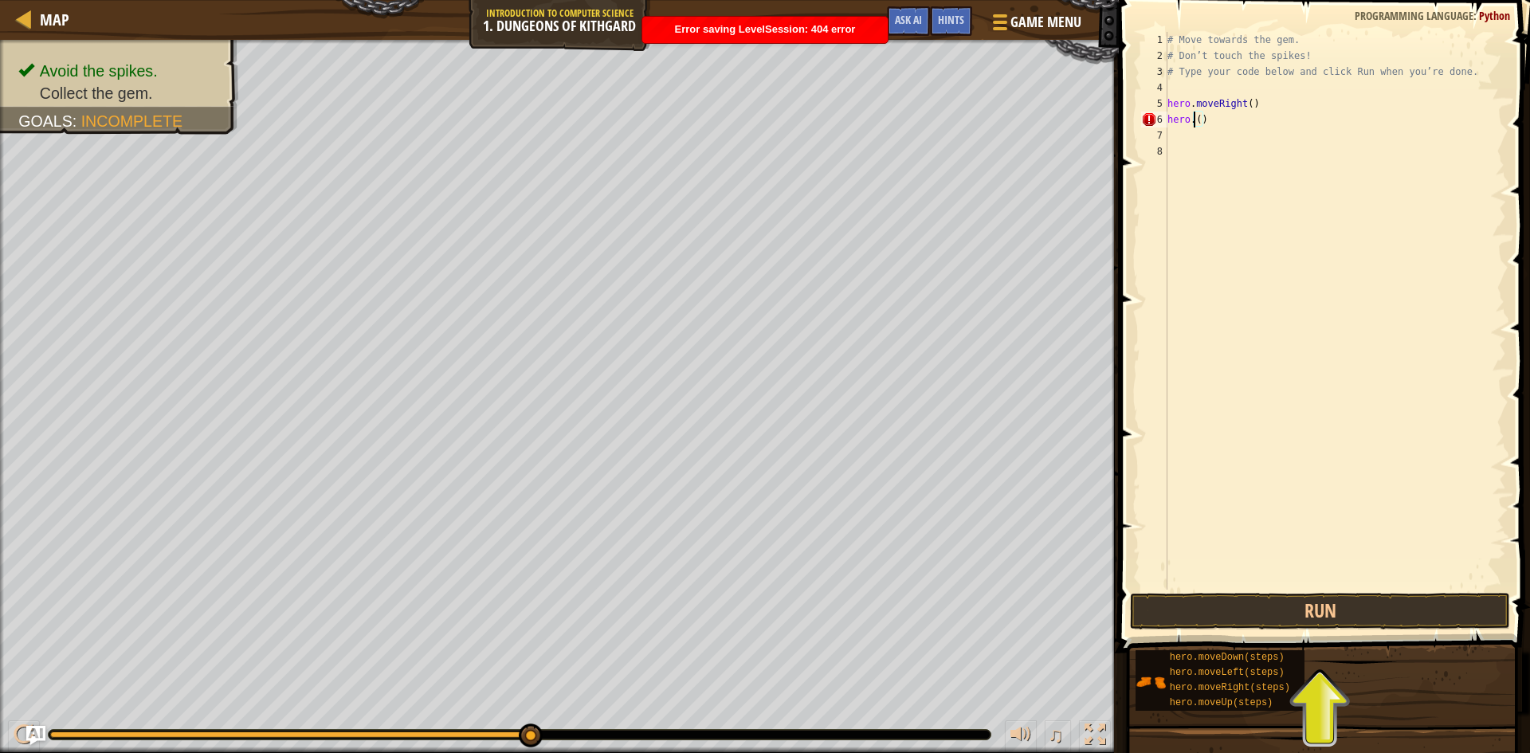
scroll to position [7, 2]
click at [1227, 140] on div "hero. move D own press enter" at bounding box center [1314, 165] width 301 height 72
type textarea "hero.moveDown()"
type textarea "right"
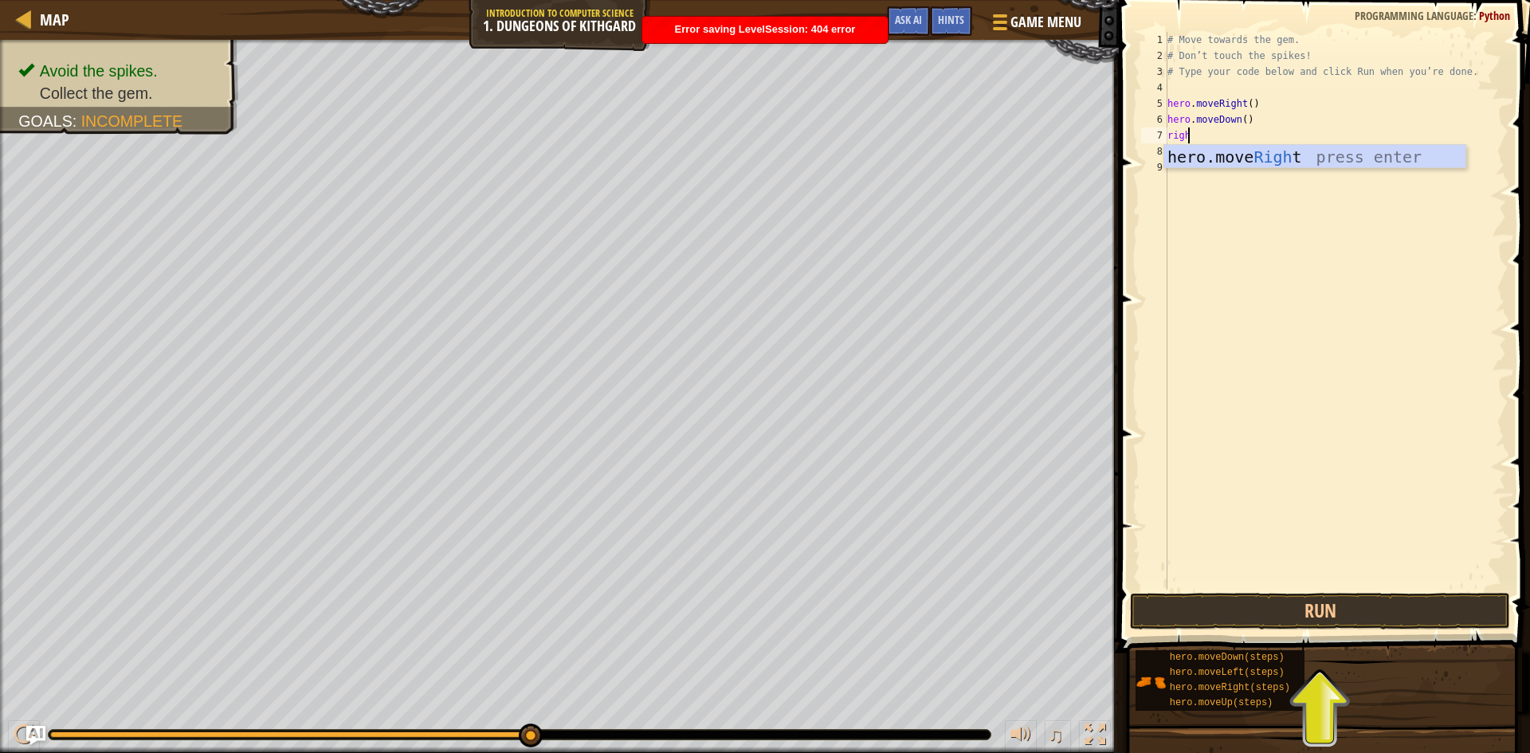
scroll to position [7, 2]
click at [1215, 152] on div "hero.move Right press enter" at bounding box center [1314, 181] width 301 height 72
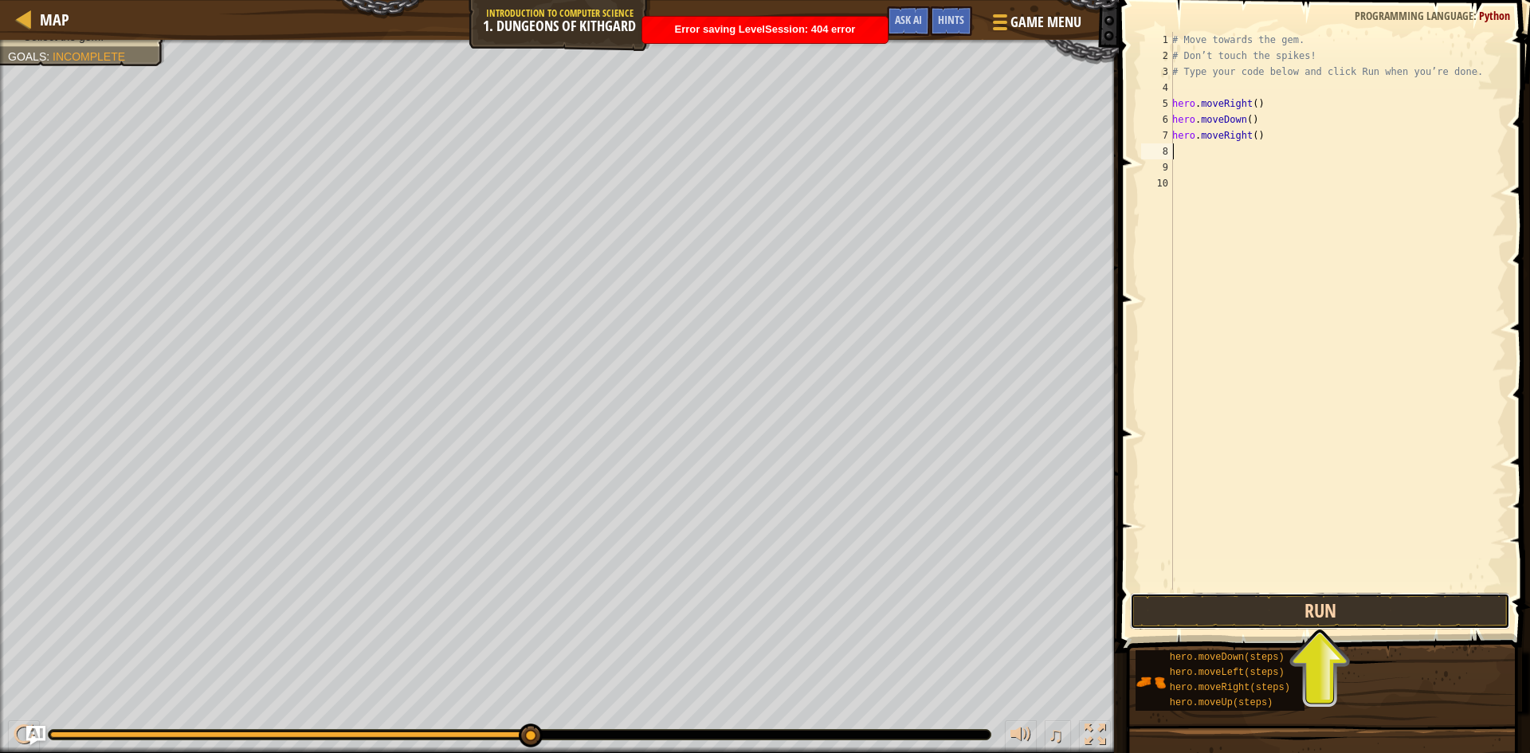
click at [1372, 619] on button "Run" at bounding box center [1320, 611] width 380 height 37
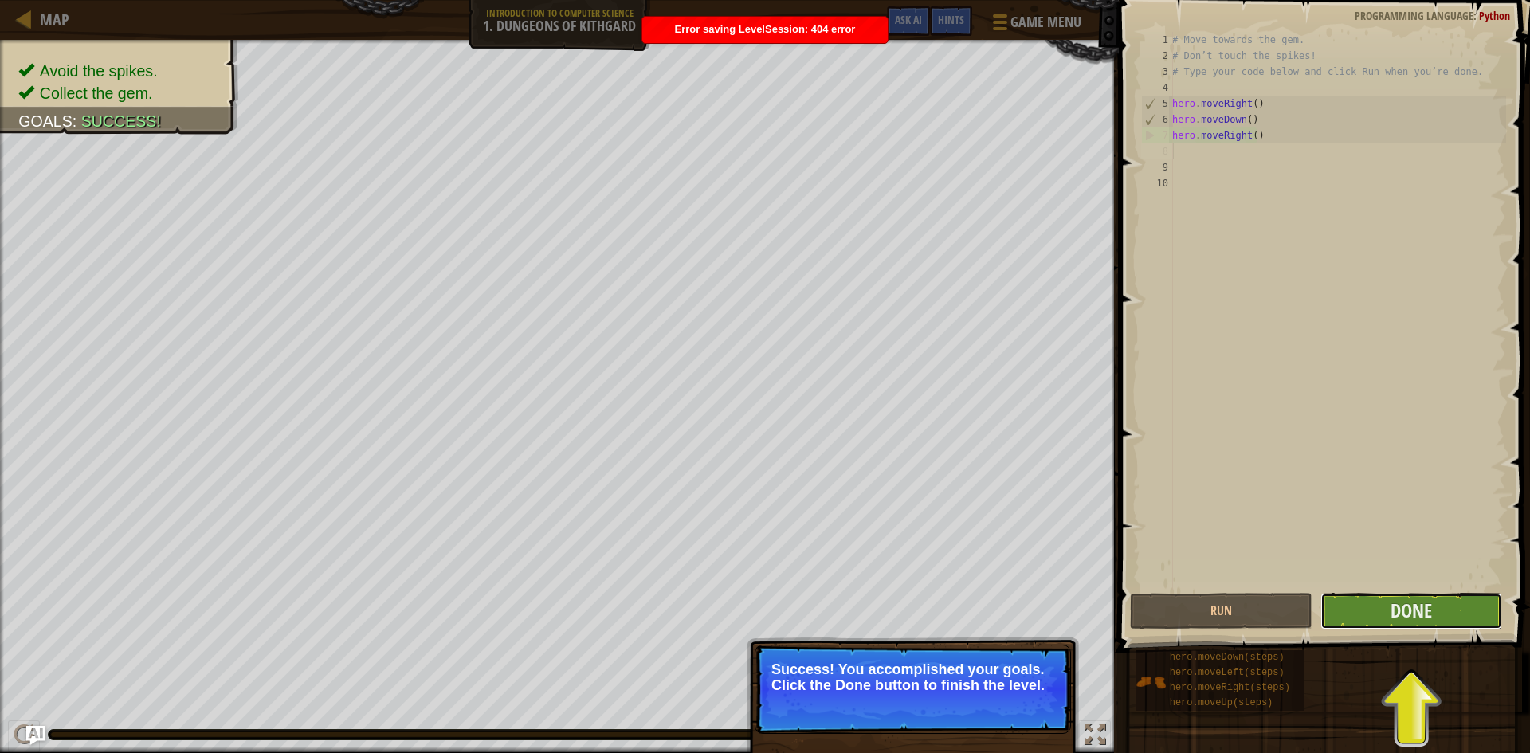
click at [1472, 604] on button "Done" at bounding box center [1412, 611] width 183 height 37
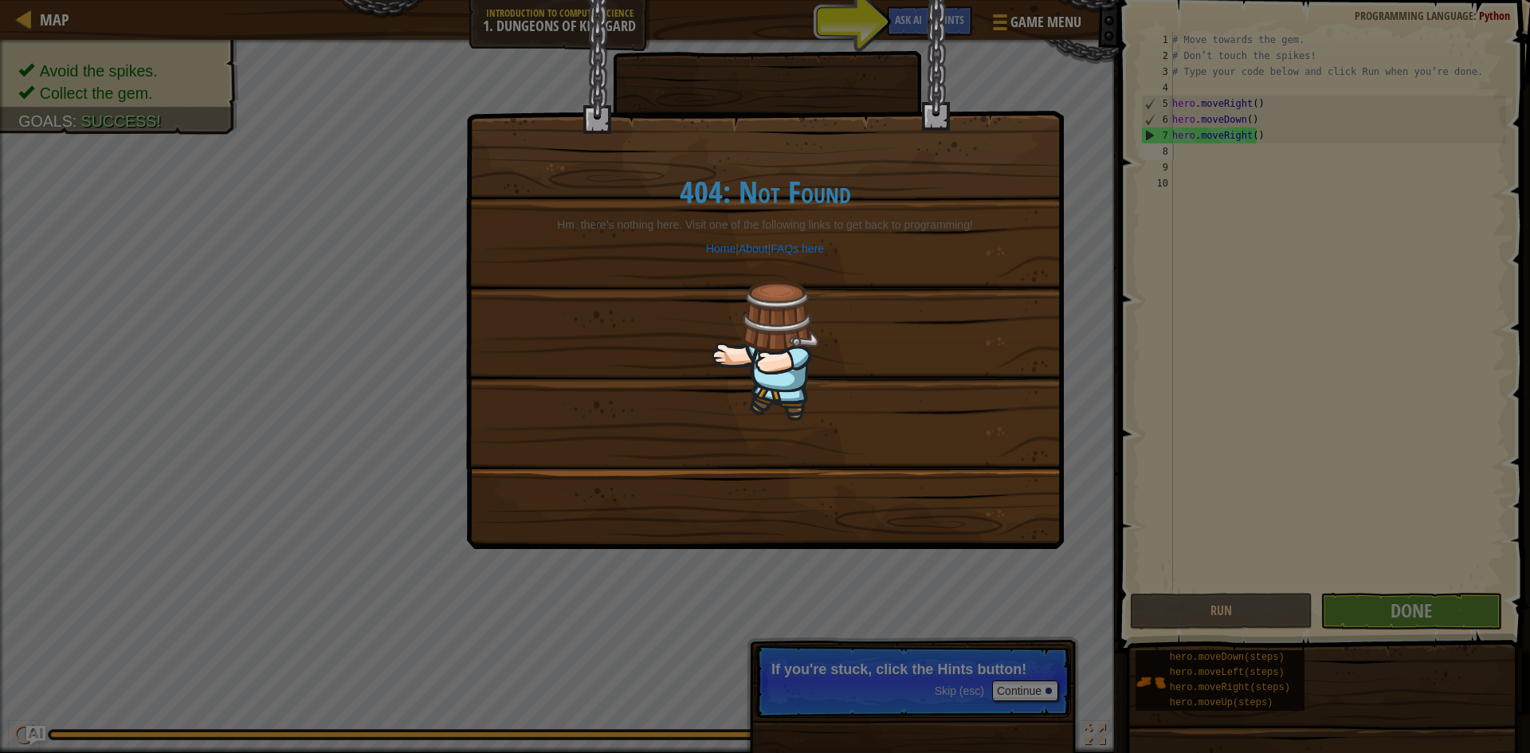
click at [1134, 308] on div "404: Not Found Hm, there’s nothing here. Visit one of the following links to ge…" at bounding box center [765, 376] width 1530 height 753
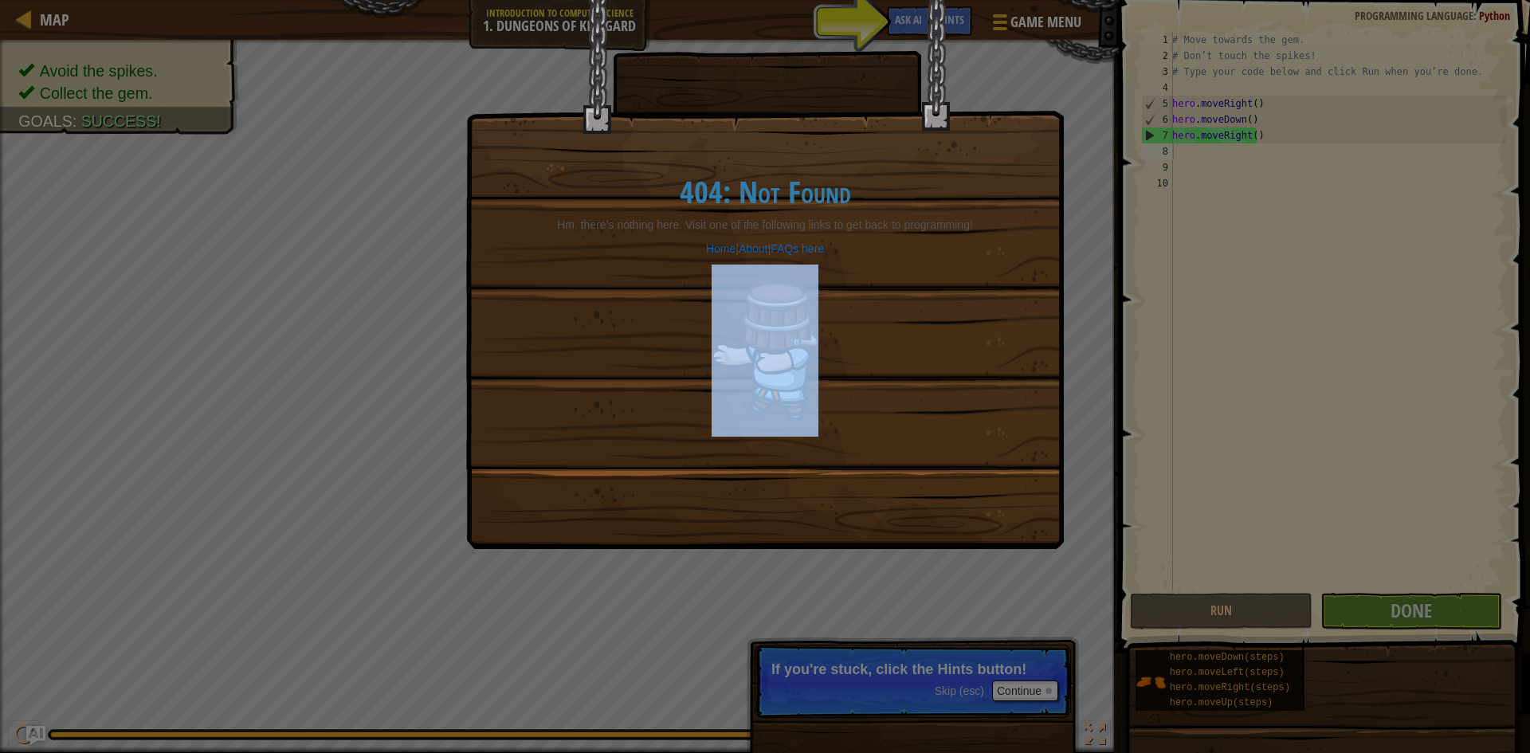
click at [1134, 308] on div "404: Not Found Hm, there’s nothing here. Visit one of the following links to ge…" at bounding box center [765, 376] width 1530 height 753
click at [1133, 308] on div "404: Not Found Hm, there’s nothing here. Visit one of the following links to ge…" at bounding box center [765, 376] width 1530 height 753
click at [1133, 309] on div "404: Not Found Hm, there’s nothing here. Visit one of the following links to ge…" at bounding box center [765, 376] width 1530 height 753
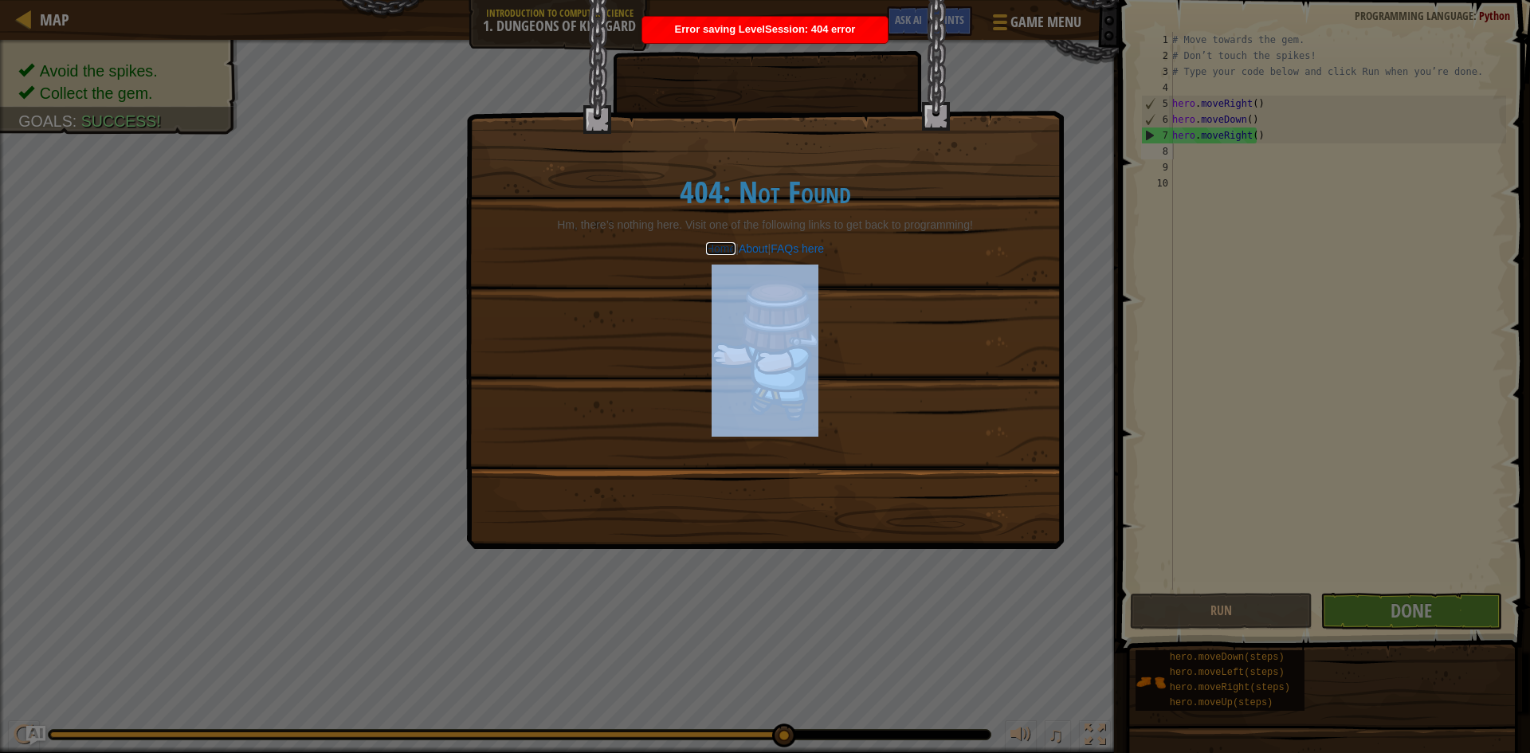
click at [723, 250] on link "Home" at bounding box center [720, 248] width 29 height 13
